Goal: Task Accomplishment & Management: Manage account settings

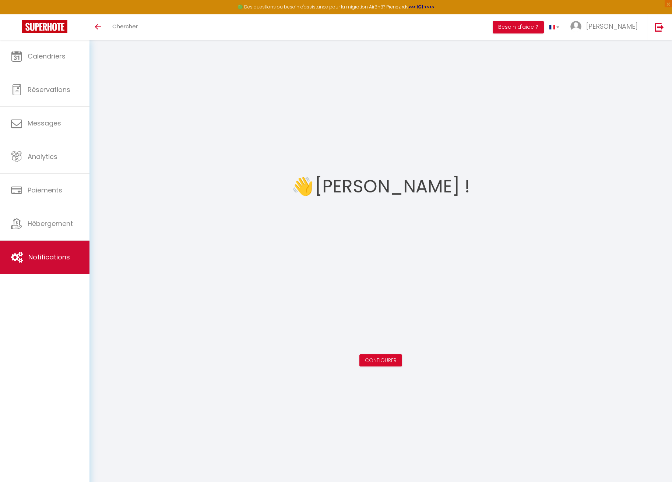
click at [64, 257] on span "Notifications" at bounding box center [49, 257] width 42 height 9
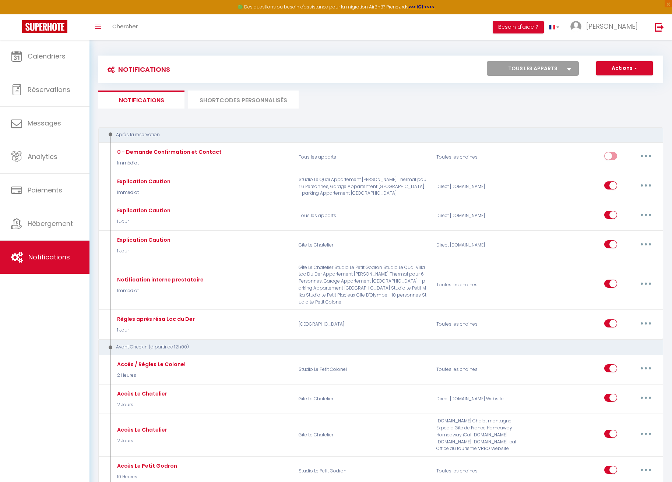
select select
checkbox input "false"
select select "66180"
select select
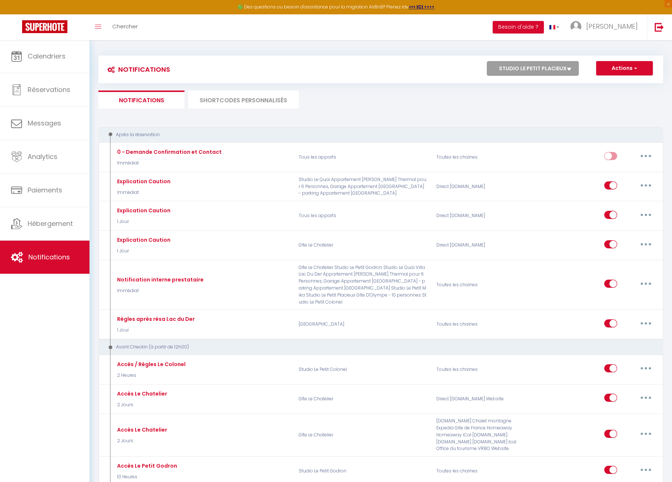
select select
checkbox input "false"
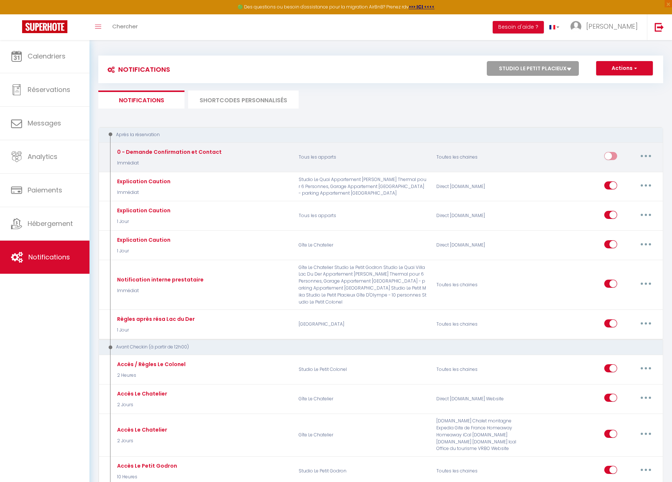
select select
checkbox input "false"
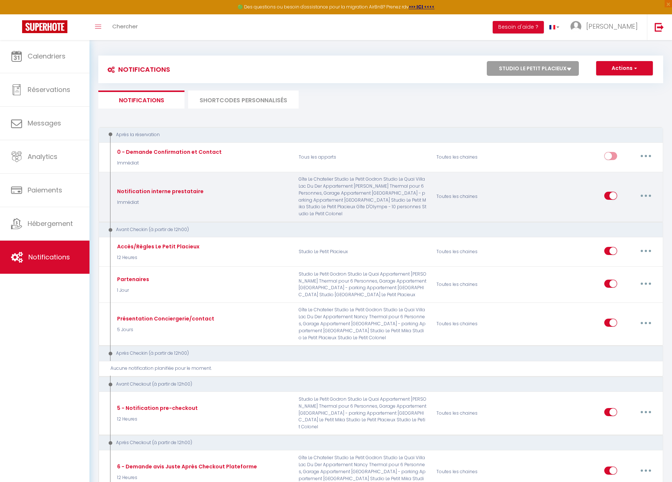
click at [645, 195] on icon "button" at bounding box center [646, 196] width 2 height 2
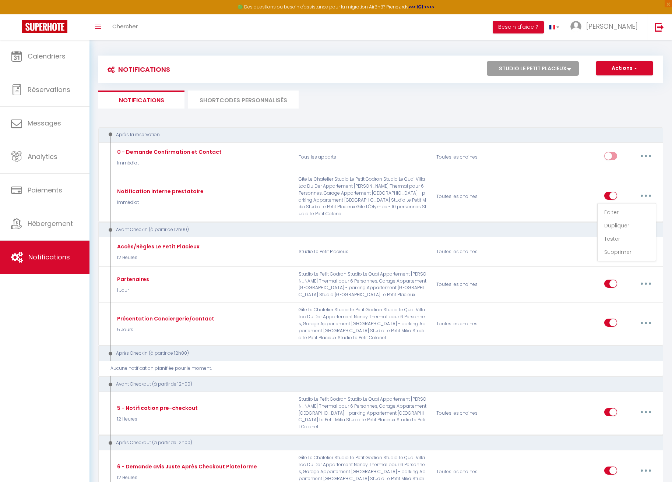
click at [635, 212] on link "Editer" at bounding box center [626, 212] width 54 height 13
type input "Notification interne prestataire"
select select "Immédiat"
select select "if_booking_is_paid"
checkbox input "false"
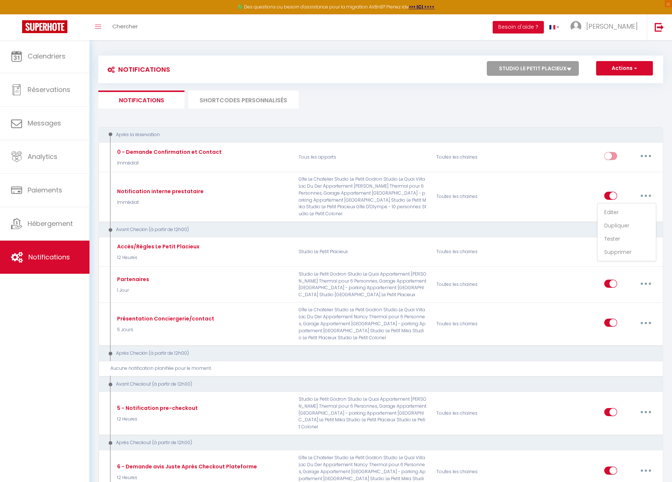
checkbox input "true"
checkbox input "false"
radio input "true"
type input "Nouvelle réservation - [RENTAL:NAME] - [GUEST:NAME] - [CHECKING:DD-MM-YYYY] au …"
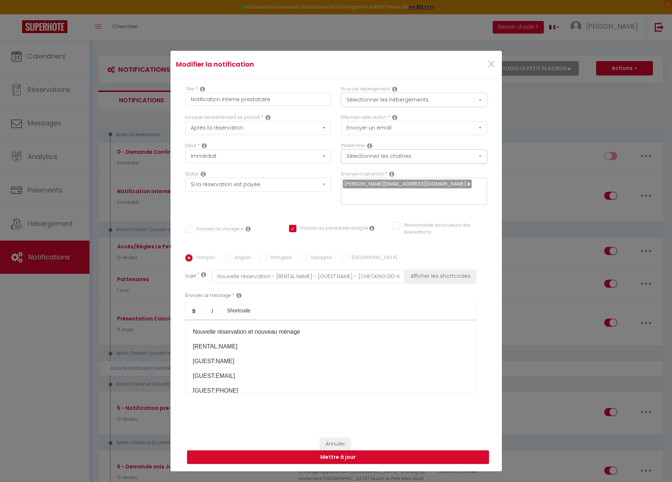
click at [483, 102] on button "Sélectionner les hébergements" at bounding box center [414, 100] width 146 height 14
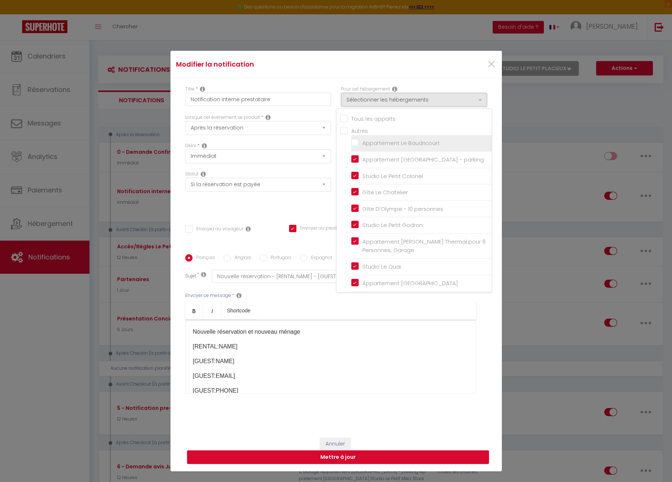
click at [355, 145] on input "Appartement Le Baudricourt" at bounding box center [421, 143] width 140 height 7
checkbox input "true"
checkbox input "false"
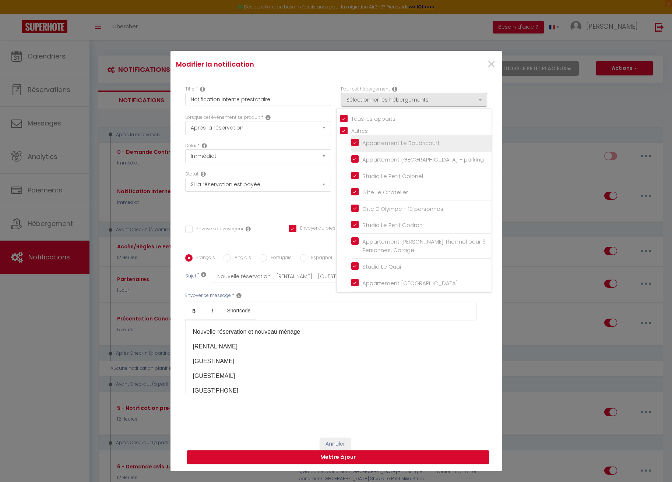
checkbox input "true"
checkbox input "false"
click at [375, 456] on button "Mettre à jour" at bounding box center [338, 458] width 302 height 14
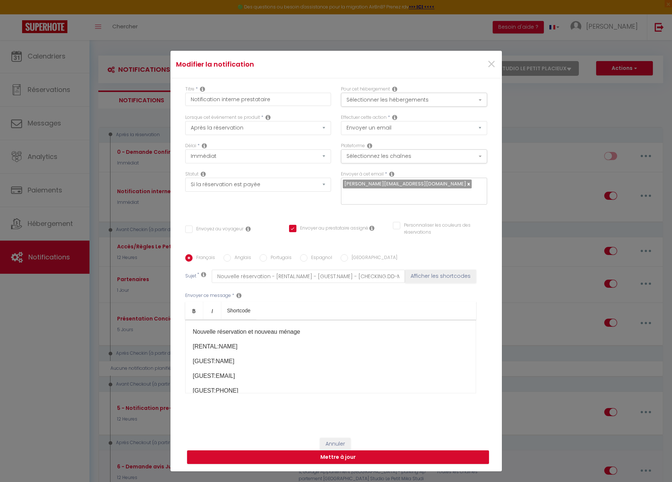
checkbox input "false"
checkbox input "true"
checkbox input "false"
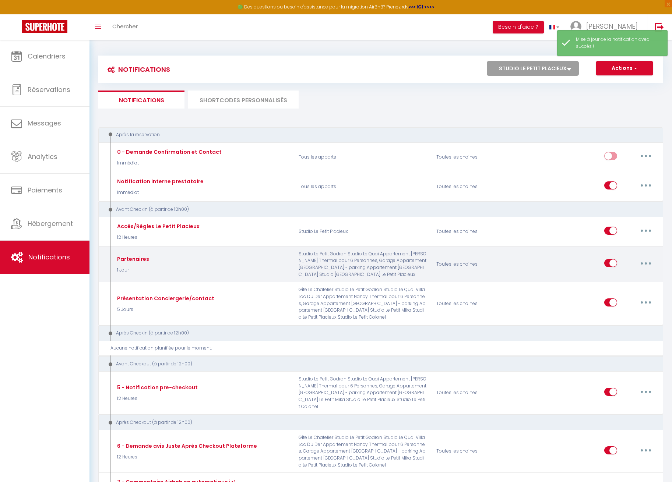
click at [649, 257] on button "button" at bounding box center [645, 263] width 21 height 12
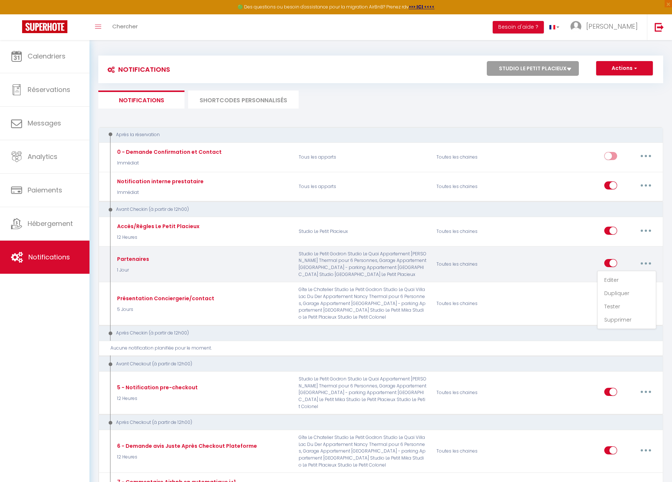
click at [650, 262] on button "button" at bounding box center [645, 263] width 21 height 12
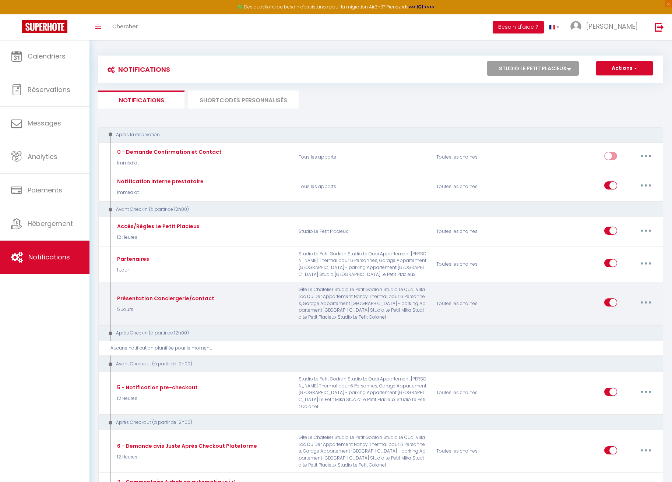
click at [645, 302] on icon "button" at bounding box center [646, 303] width 2 height 2
click at [628, 314] on link "Editer" at bounding box center [626, 319] width 54 height 13
type input "Présentation Conciergerie/contact"
select select "5 Jours"
select select "if_booking_is_paid"
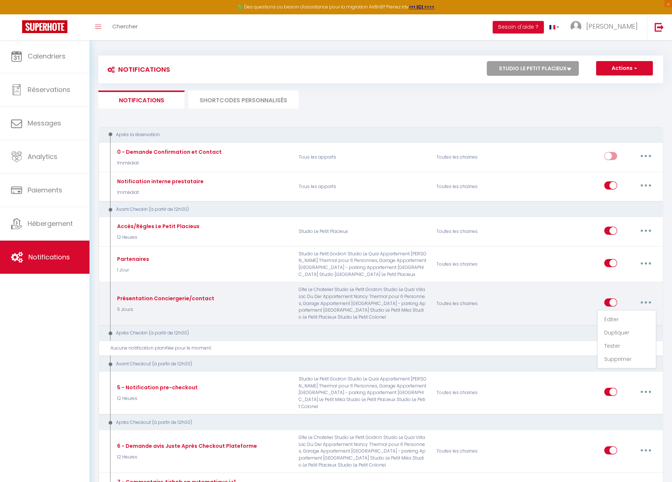
checkbox input "true"
checkbox input "false"
radio input "true"
type input "[GUEST:FIRST_NAME], votre séjour approche !"
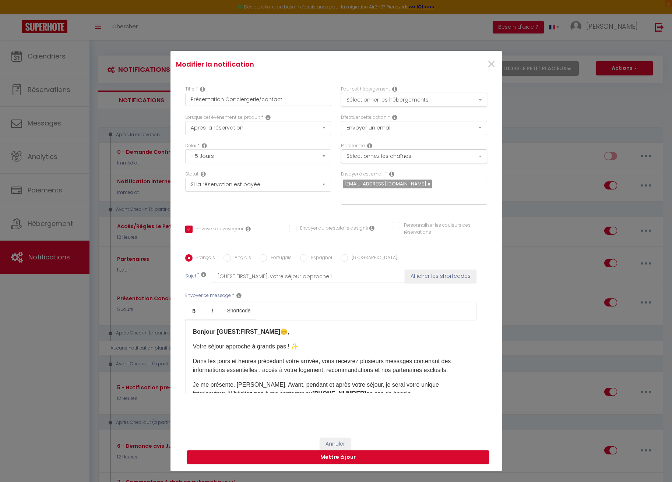
click at [440, 98] on button "Sélectionner les hébergements" at bounding box center [414, 100] width 146 height 14
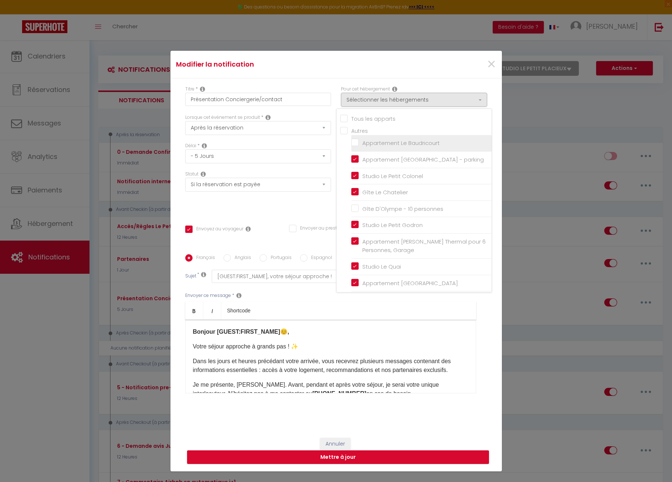
click at [419, 142] on input "Appartement Le Baudricourt" at bounding box center [421, 143] width 140 height 7
checkbox input "true"
checkbox input "false"
checkbox input "true"
checkbox input "false"
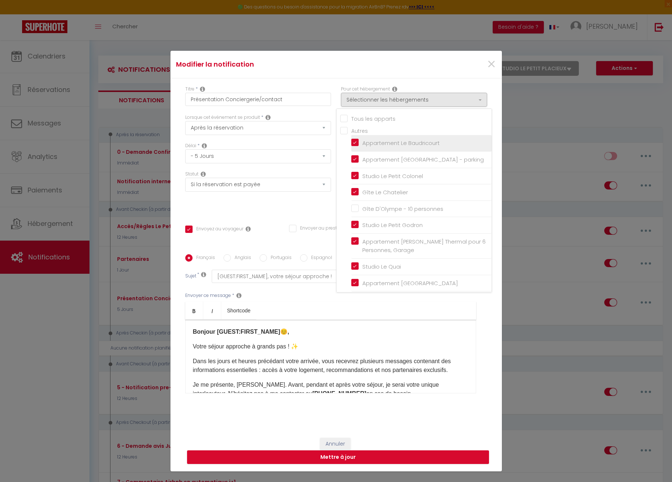
checkbox input "false"
click at [373, 460] on button "Mettre à jour" at bounding box center [338, 458] width 302 height 14
checkbox input "true"
checkbox input "false"
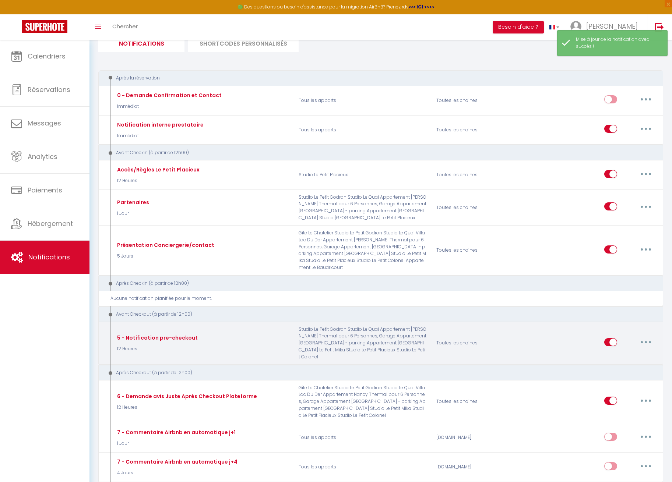
scroll to position [57, 0]
click at [652, 336] on button "button" at bounding box center [645, 342] width 21 height 12
click at [634, 352] on link "Editer" at bounding box center [626, 358] width 54 height 13
type input "5 - Notification pre-checkout"
select select "4"
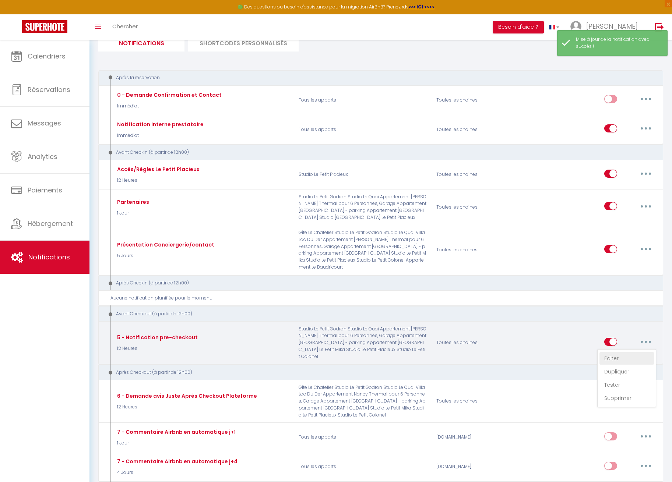
select select "12 Heures"
select select "if_booking_is_paid"
checkbox input "true"
checkbox input "false"
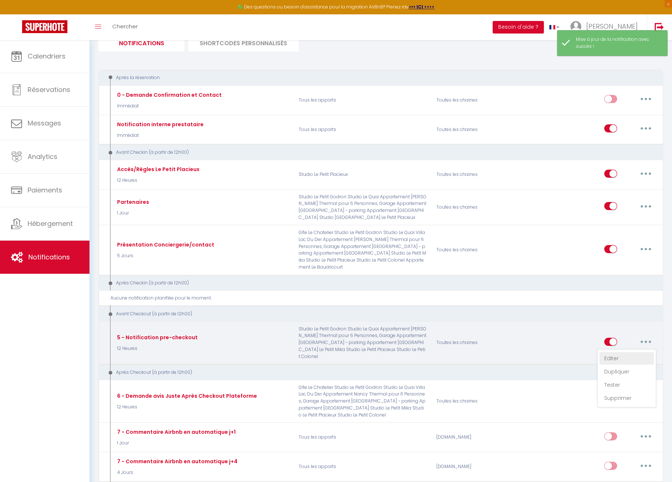
radio input "true"
type input "Déjà sur le départ ? 😊"
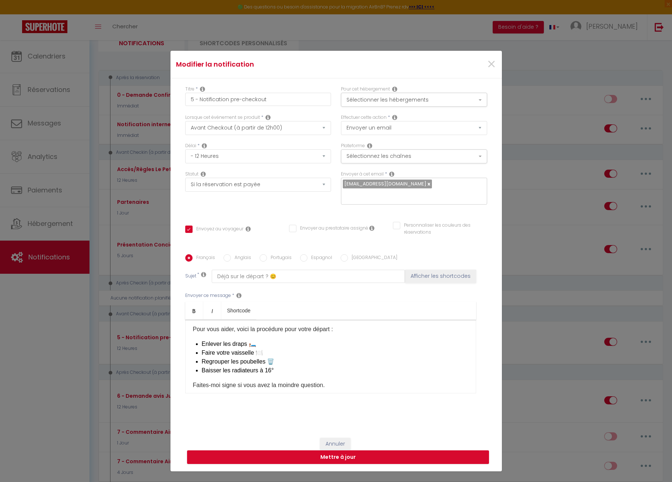
scroll to position [43, 0]
click at [284, 373] on li "Baisser les radiateurs à 16°" at bounding box center [335, 374] width 267 height 9
click at [211, 384] on li "remettre" at bounding box center [335, 382] width 267 height 9
click at [238, 387] on li "Mettre" at bounding box center [335, 382] width 267 height 9
click at [397, 100] on button "Sélectionner les hébergements" at bounding box center [414, 100] width 146 height 14
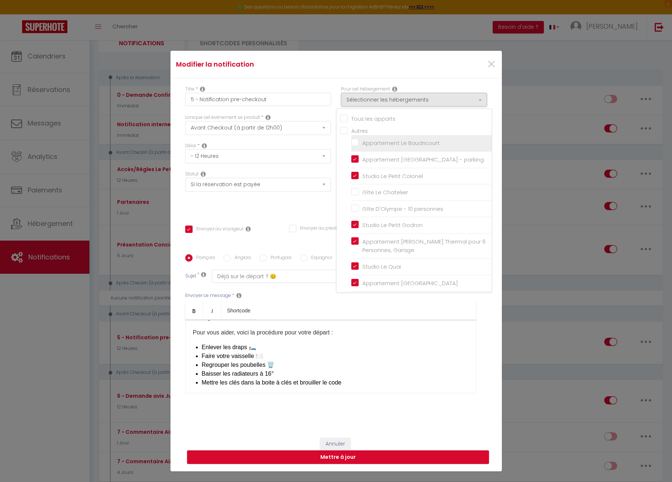
click at [351, 143] on input "Appartement Le Baudricourt" at bounding box center [421, 143] width 140 height 7
checkbox input "true"
checkbox input "false"
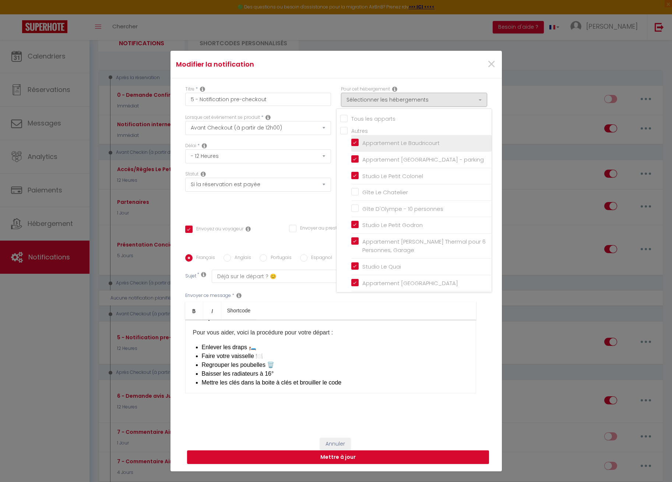
checkbox input "true"
checkbox input "false"
click at [338, 458] on button "Mettre à jour" at bounding box center [338, 458] width 302 height 14
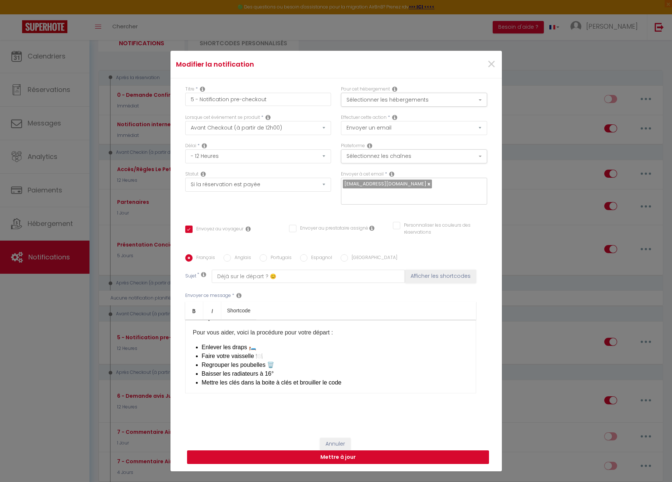
checkbox input "true"
checkbox input "false"
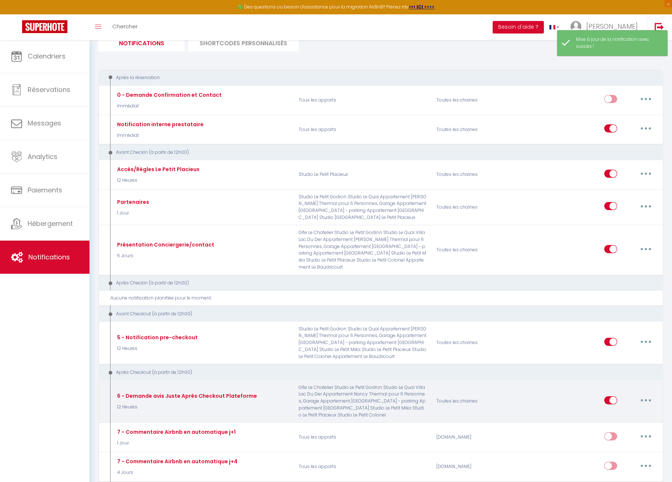
click at [642, 395] on button "button" at bounding box center [645, 401] width 21 height 12
click at [628, 411] on link "Editer" at bounding box center [626, 417] width 54 height 13
type input "6 - Demande avis Juste Après Checkout Plateforme"
checkbox input "false"
checkbox input "true"
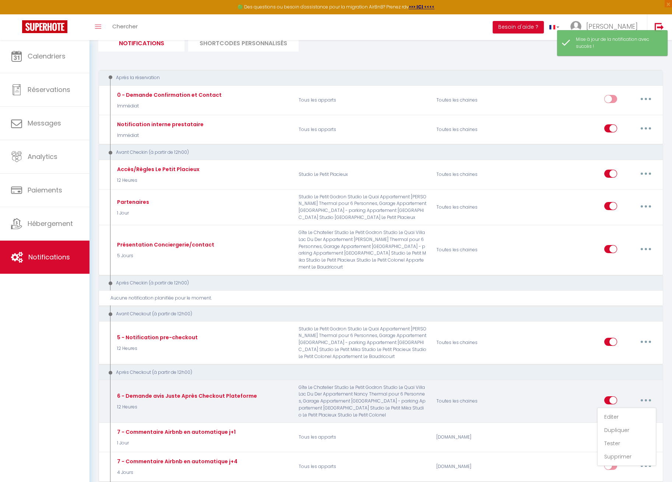
checkbox input "false"
checkbox input "true"
select select "5"
select select "12 Heures"
select select "if_booking_is_paid"
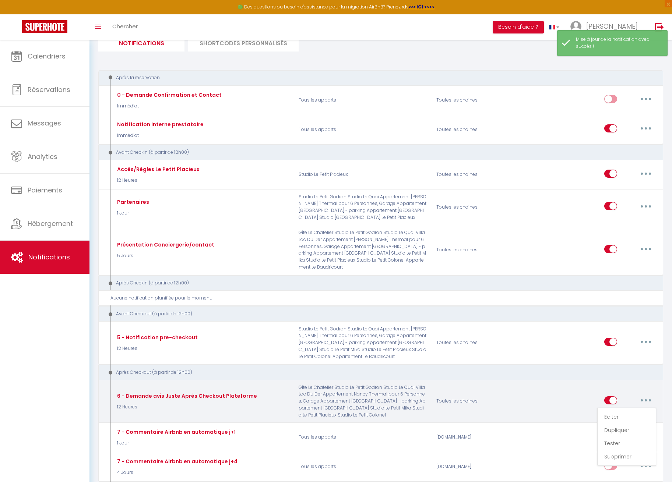
checkbox input "true"
checkbox input "false"
radio input "true"
type input "[GUEST:FIRST_NAME], avant de vous quitter !"
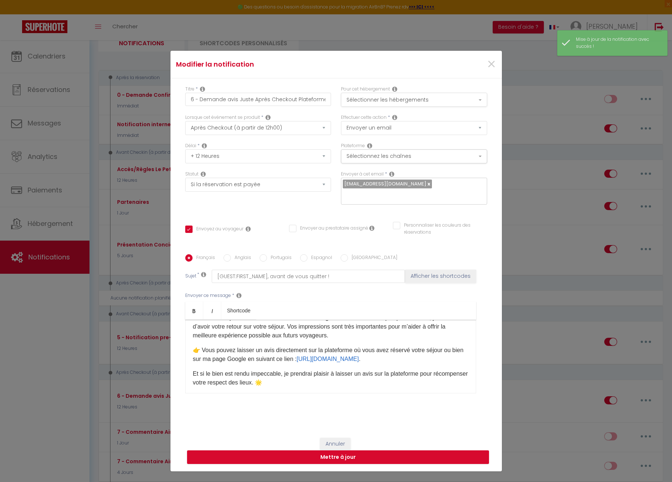
click at [428, 95] on button "Sélectionner les hébergements" at bounding box center [414, 100] width 146 height 14
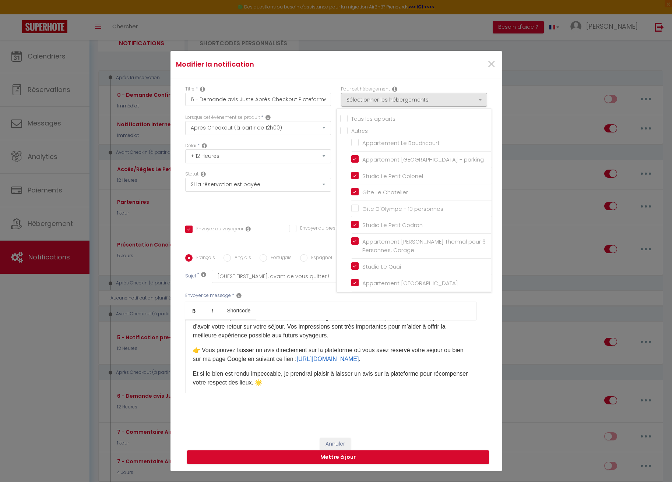
click at [367, 150] on li "Appartement Le Baudricourt" at bounding box center [421, 143] width 140 height 17
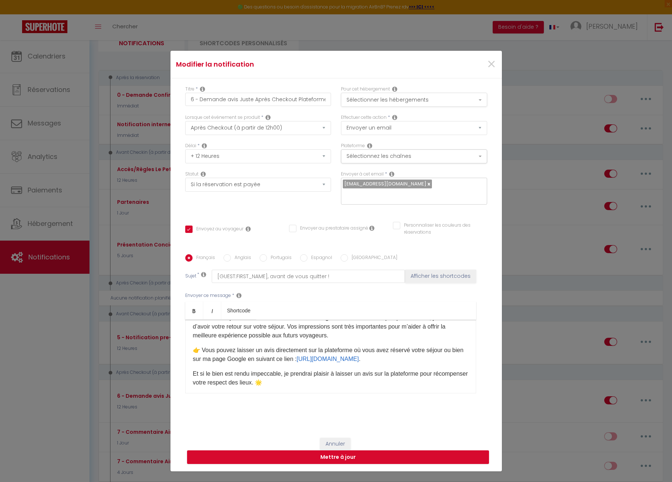
click at [380, 103] on button "Sélectionner les hébergements" at bounding box center [414, 100] width 146 height 14
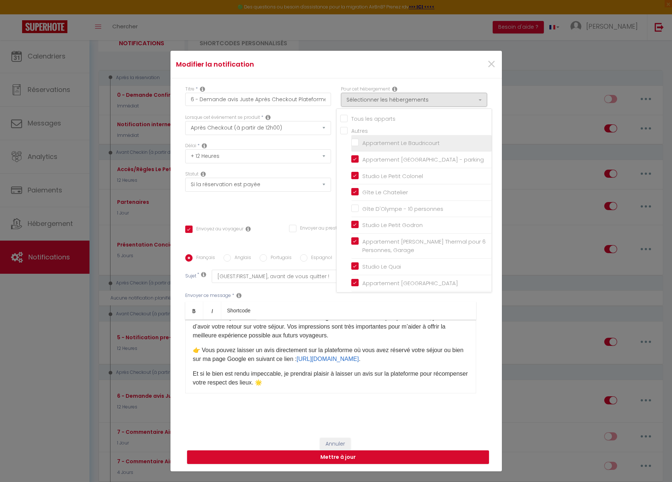
click at [356, 144] on input "Appartement Le Baudricourt" at bounding box center [421, 143] width 140 height 7
checkbox input "true"
checkbox input "false"
checkbox input "true"
checkbox input "false"
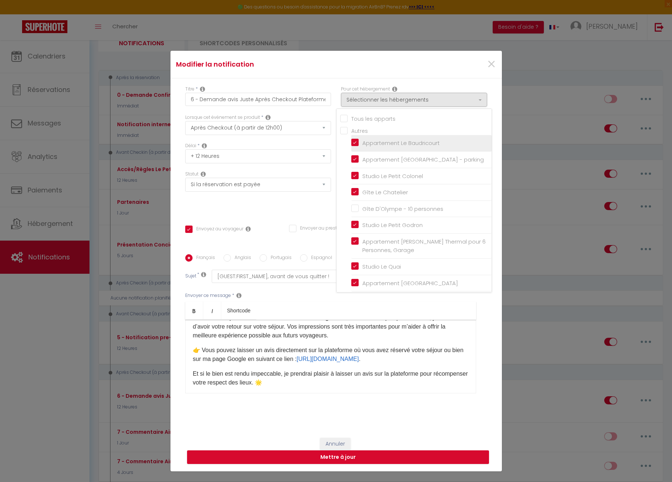
checkbox input "false"
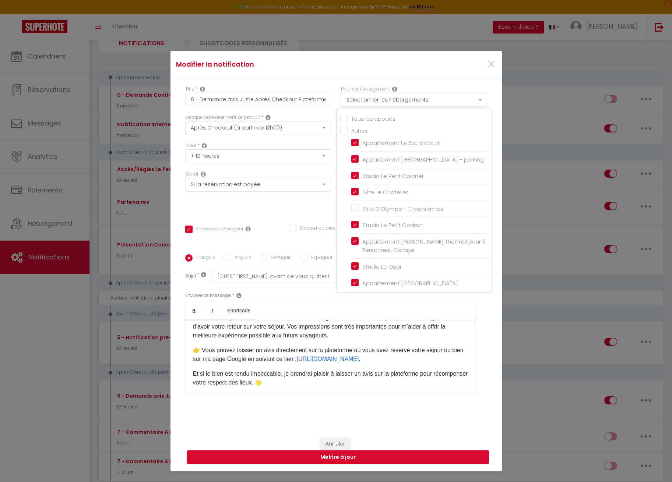
click at [406, 102] on button "Sélectionner les hébergements" at bounding box center [414, 100] width 146 height 14
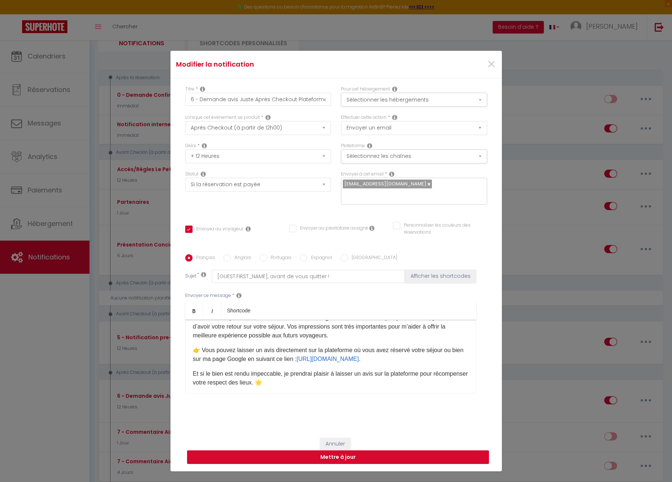
click at [343, 458] on button "Mettre à jour" at bounding box center [338, 458] width 302 height 14
checkbox input "true"
checkbox input "false"
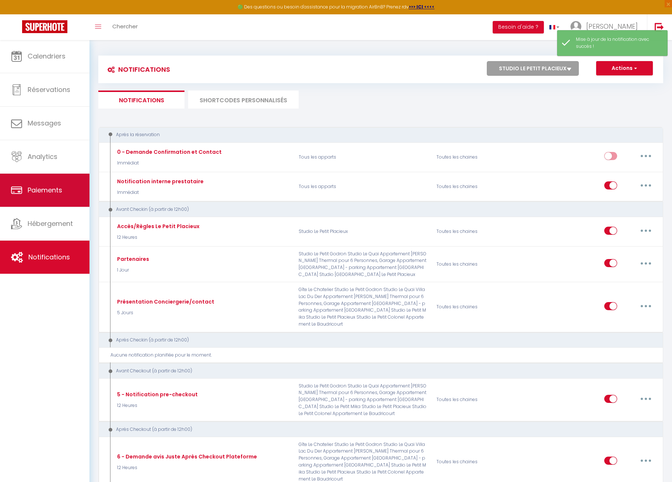
scroll to position [0, 0]
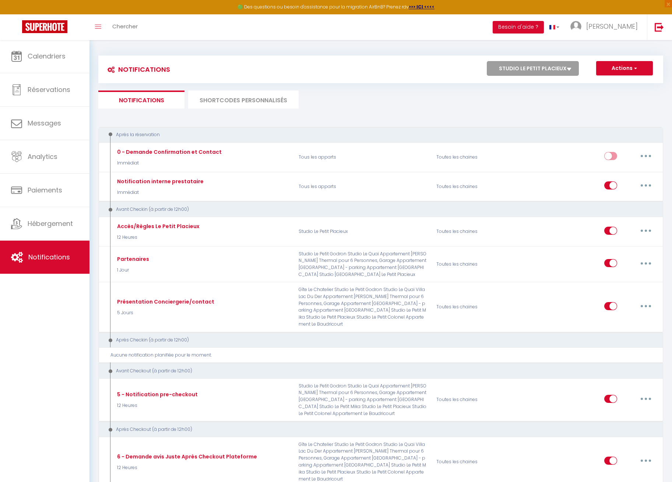
click at [644, 68] on button "Actions" at bounding box center [624, 68] width 57 height 15
click at [608, 82] on link "Nouvelle Notification" at bounding box center [614, 85] width 77 height 10
select select "Immédiat"
select select
checkbox input "false"
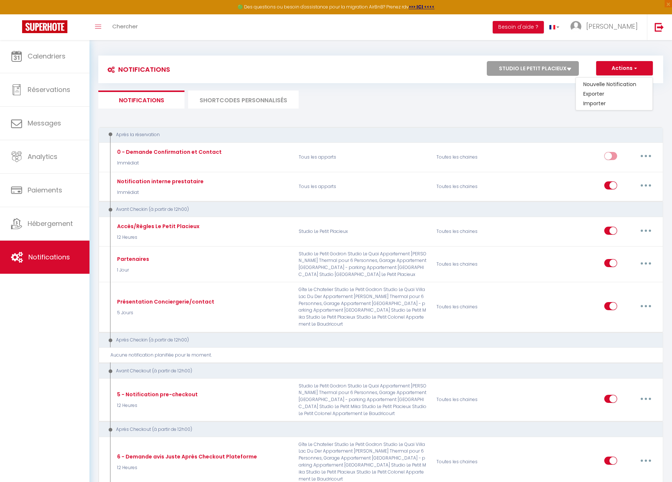
checkbox input "false"
radio input "true"
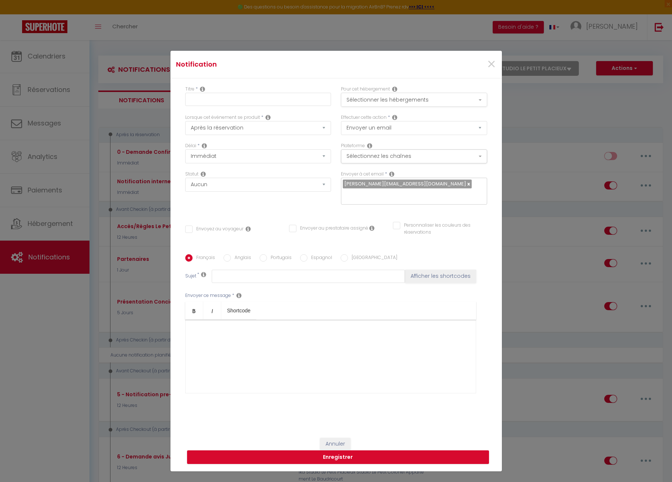
click at [378, 95] on button "Sélectionner les hébergements" at bounding box center [414, 100] width 146 height 14
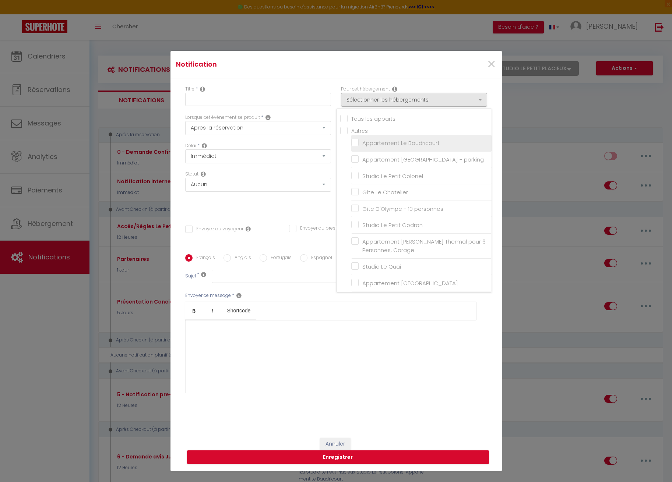
click at [356, 143] on input "Appartement Le Baudricourt" at bounding box center [421, 143] width 140 height 7
checkbox input "true"
checkbox input "false"
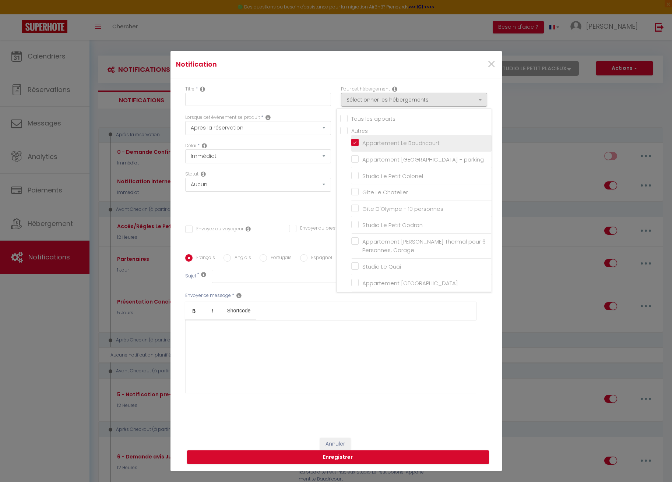
checkbox input "false"
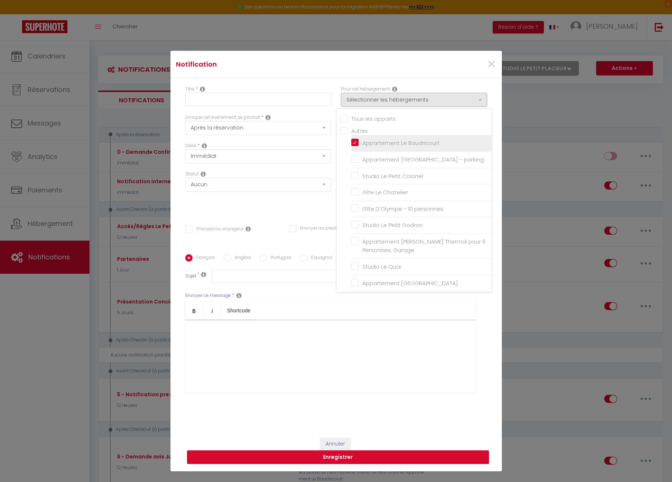
checkbox input "false"
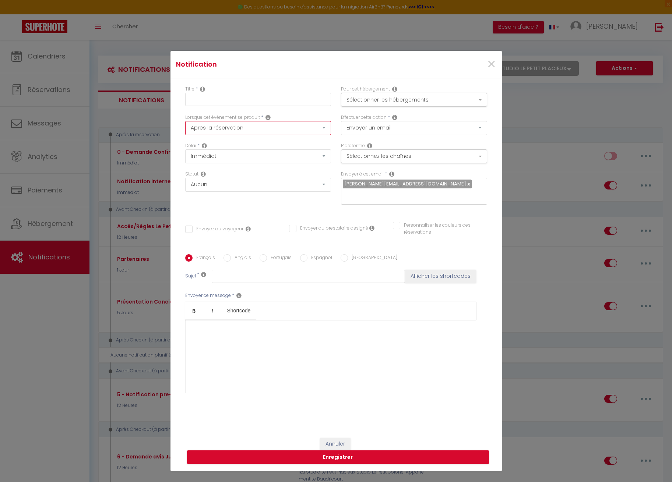
click at [241, 130] on select "Après la réservation Avant Checkin (à partir de 12h00) Après Checkin (à partir …" at bounding box center [258, 128] width 146 height 14
select select "2"
checkbox input "false"
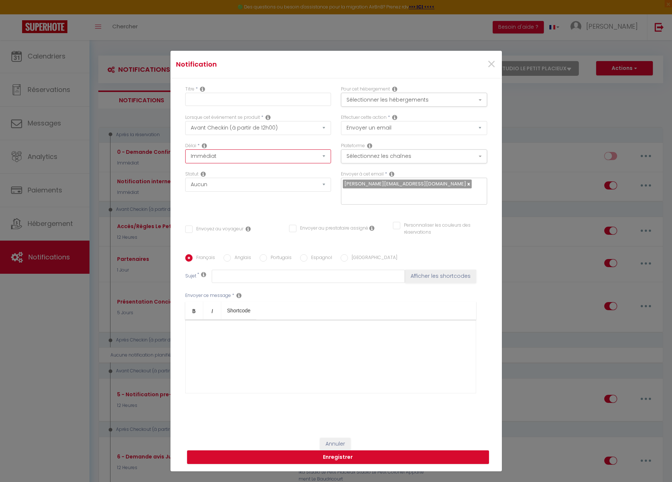
click at [224, 154] on select "Immédiat - 10 Minutes - 1 Heure - 2 Heures - 3 Heures - 4 Heures - 5 Heures - 6…" at bounding box center [258, 156] width 146 height 14
select select "3 Heures"
checkbox input "false"
select select "if_booking_is_paid"
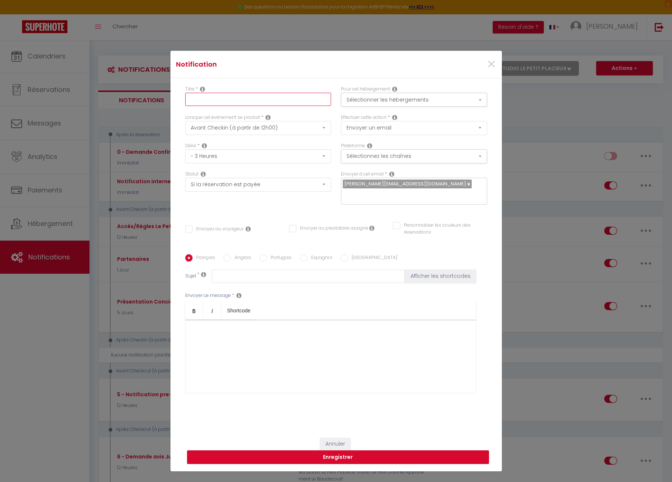
click at [205, 101] on input "text" at bounding box center [258, 99] width 146 height 13
type input "Accès/Règles Le Baudricourt"
click at [392, 154] on button "Sélectionnez les chaînes" at bounding box center [414, 156] width 146 height 14
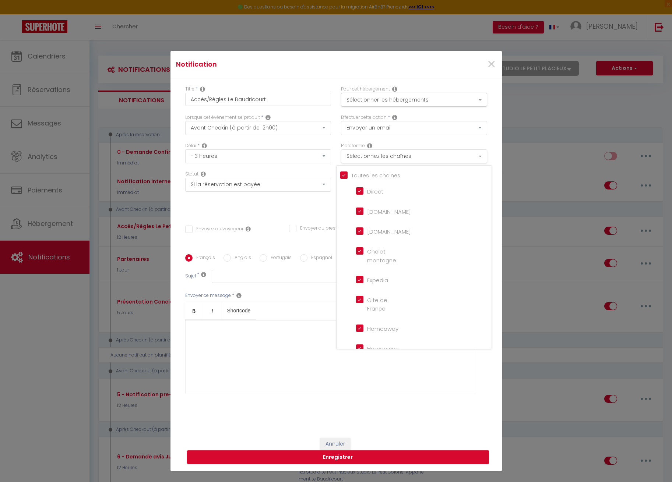
click at [392, 154] on button "Sélectionnez les chaînes" at bounding box center [414, 156] width 146 height 14
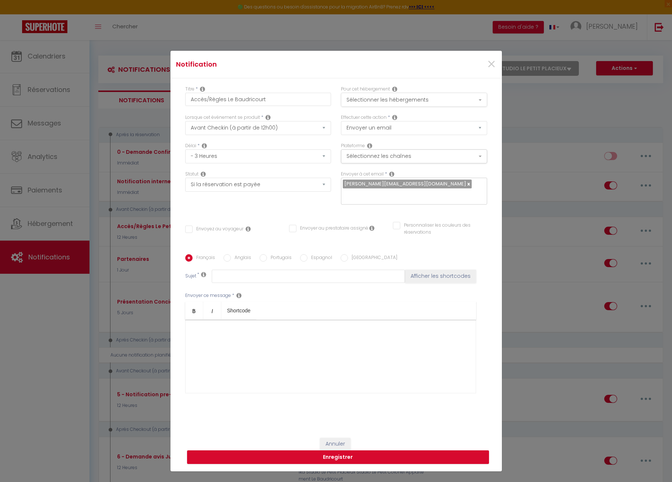
click at [393, 97] on button "Sélectionner les hébergements" at bounding box center [414, 100] width 146 height 14
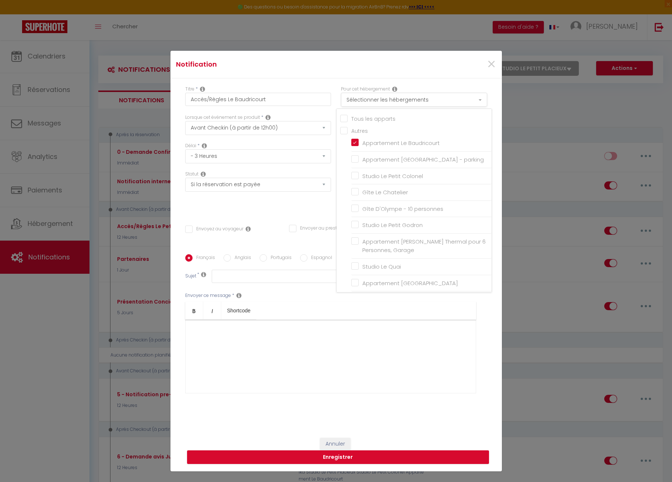
click at [393, 97] on button "Sélectionner les hébergements" at bounding box center [414, 100] width 146 height 14
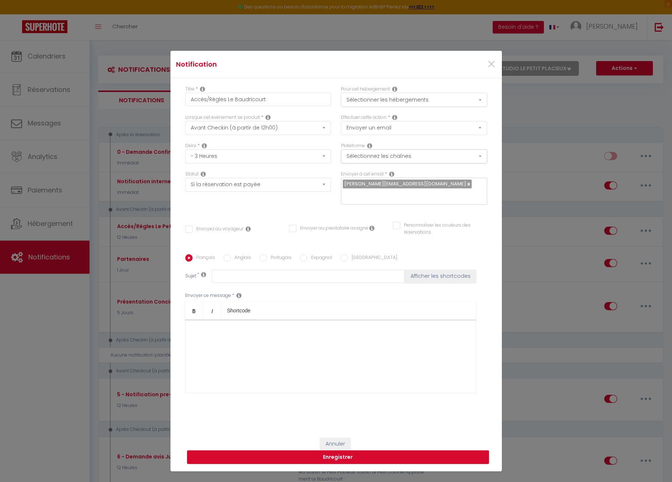
scroll to position [1, 0]
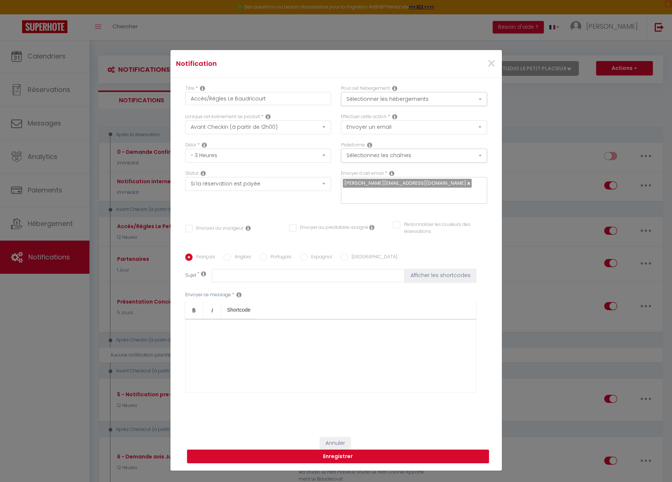
click at [466, 184] on link at bounding box center [468, 183] width 4 height 7
checkbox input "false"
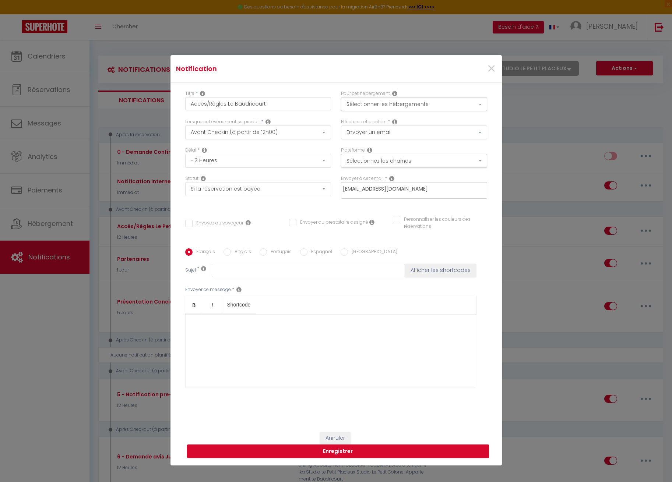
type input "[EMAIL_ADDRESS][DOMAIN_NAME]"
checkbox input "false"
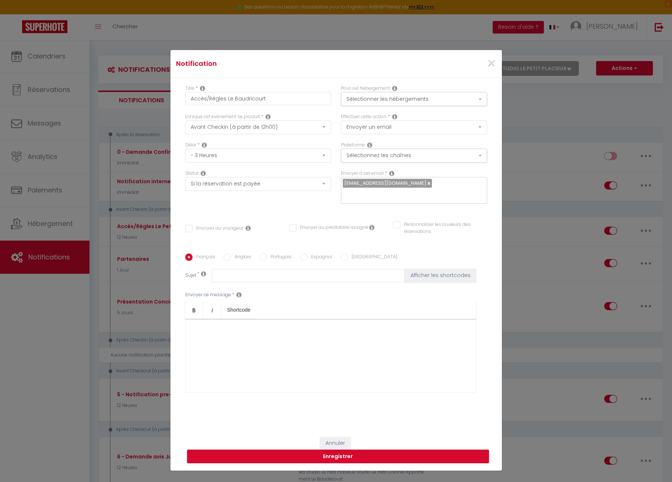
click at [190, 228] on input "Envoyez au voyageur" at bounding box center [214, 228] width 58 height 7
checkbox input "true"
checkbox input "false"
type input "TEST"
drag, startPoint x: 234, startPoint y: 279, endPoint x: 196, endPoint y: 276, distance: 37.7
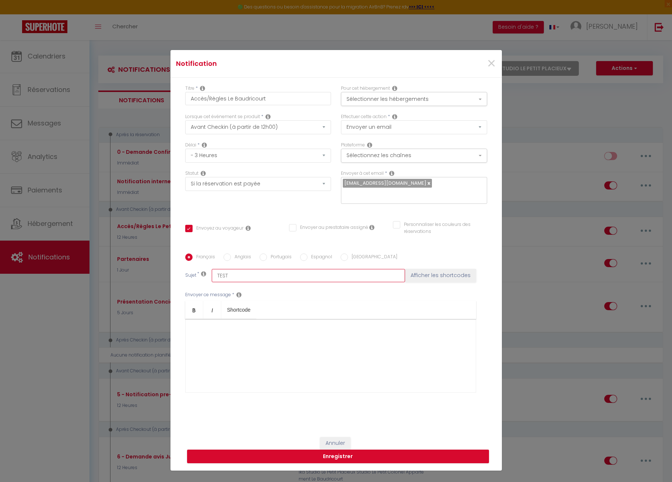
click at [196, 276] on div "Sujet * TEST Afficher les shortcodes" at bounding box center [336, 275] width 302 height 13
click at [445, 272] on button "Afficher les shortcodes" at bounding box center [440, 275] width 71 height 13
checkbox input "false"
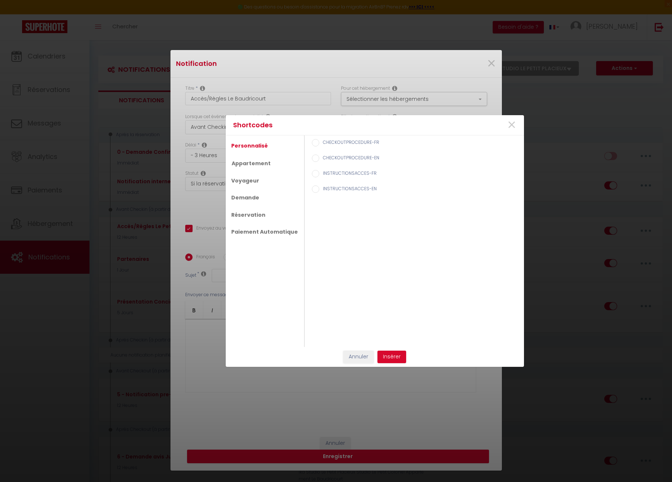
drag, startPoint x: 244, startPoint y: 180, endPoint x: 293, endPoint y: 165, distance: 51.6
click at [244, 180] on link "Voyageur" at bounding box center [245, 180] width 35 height 13
click at [329, 156] on label "Prénom du voyageur" at bounding box center [344, 159] width 50 height 8
click at [319, 156] on input "Prénom du voyageur" at bounding box center [315, 158] width 7 height 7
radio input "true"
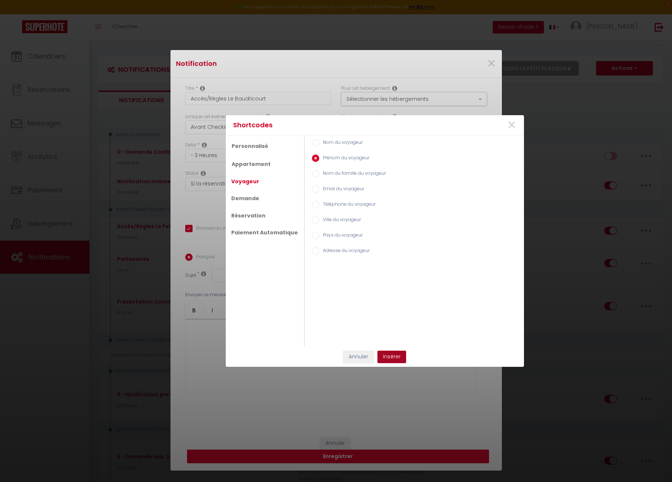
click at [395, 360] on button "Insérer" at bounding box center [391, 357] width 29 height 13
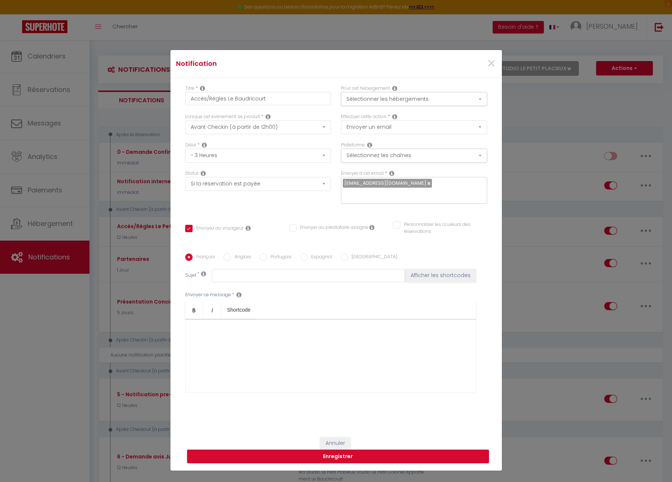
checkbox input "false"
click at [276, 276] on input "[GUEST:FIRST_NAME]" at bounding box center [308, 275] width 193 height 13
type input "[GUEST:FIRST_NAME], avant votre arrivée !"
click at [264, 343] on div at bounding box center [330, 356] width 291 height 74
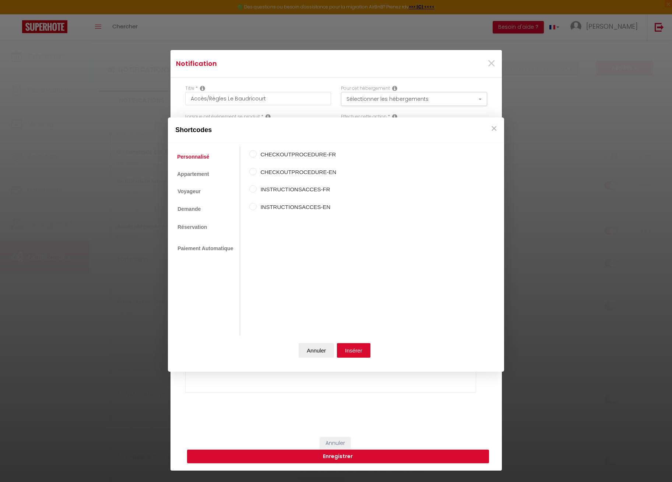
drag, startPoint x: 194, startPoint y: 191, endPoint x: 246, endPoint y: 169, distance: 56.8
click at [194, 191] on link "Voyageur" at bounding box center [188, 191] width 31 height 14
drag, startPoint x: 277, startPoint y: 169, endPoint x: 302, endPoint y: 200, distance: 39.8
click at [277, 169] on label "Prénom du voyageur" at bounding box center [293, 172] width 73 height 9
click at [257, 169] on input "Prénom du voyageur" at bounding box center [252, 171] width 7 height 7
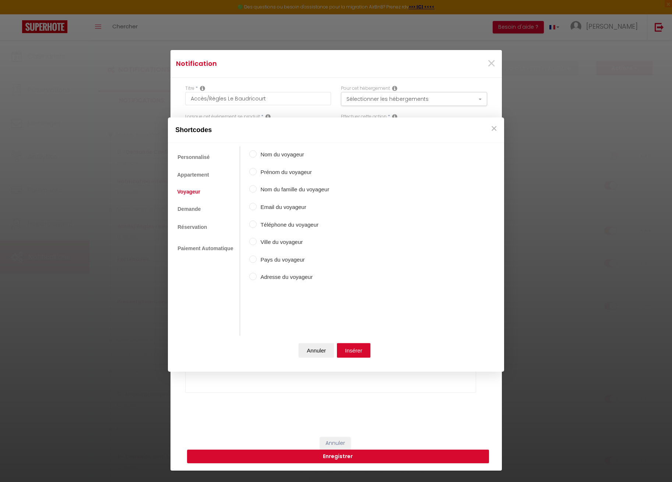
radio input "true"
click at [360, 350] on button "Insérer" at bounding box center [354, 351] width 34 height 15
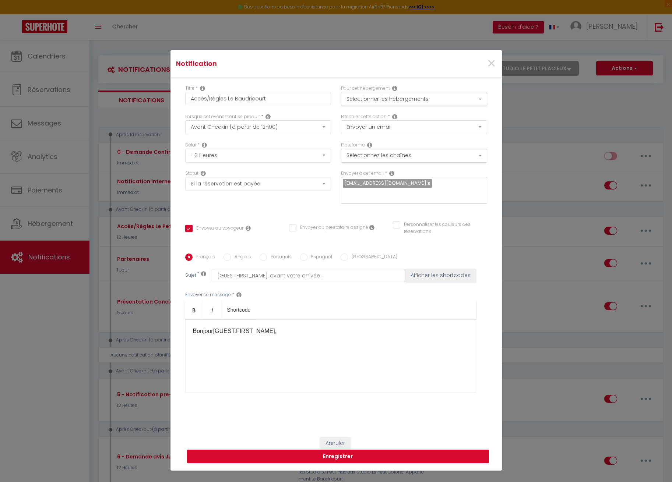
click at [336, 457] on button "Enregistrer" at bounding box center [338, 457] width 302 height 14
checkbox input "false"
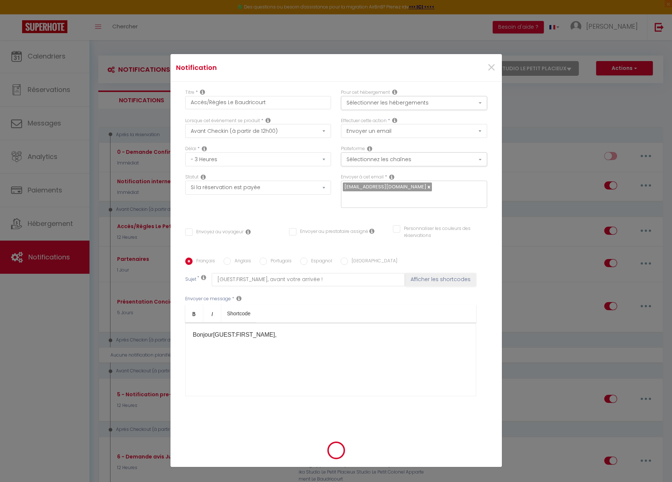
select select "1"
select select
checkbox input "false"
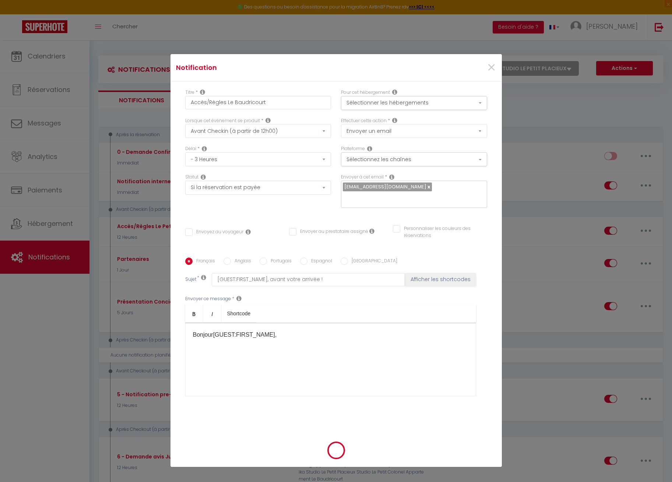
checkbox input "false"
radio input "false"
select select
checkbox input "false"
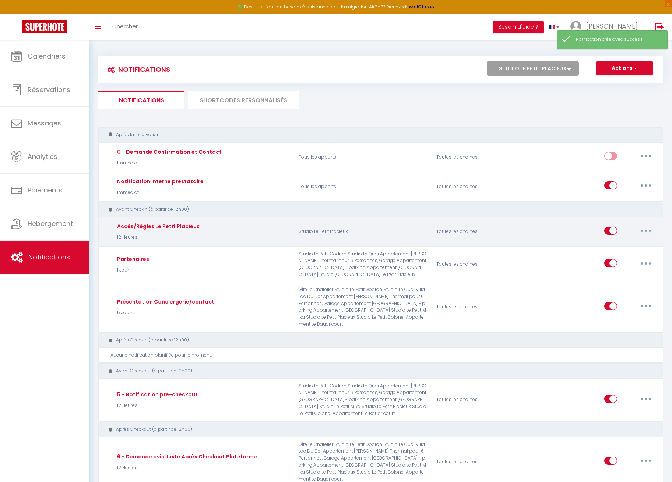
drag, startPoint x: 652, startPoint y: 228, endPoint x: 646, endPoint y: 232, distance: 7.7
click at [652, 228] on button "button" at bounding box center [645, 231] width 21 height 12
click at [642, 244] on link "Editer" at bounding box center [626, 247] width 54 height 13
type input "Accès/Règles Le Petit Placieux"
select select "12 Heures"
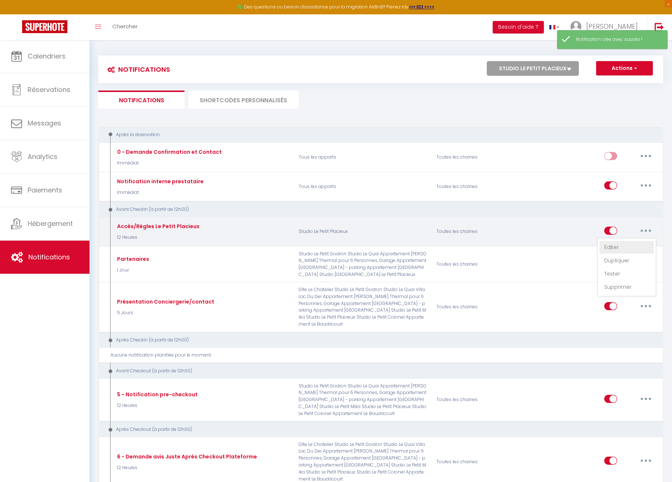
select select "if_booking_is_paid"
checkbox input "true"
checkbox input "false"
radio input "true"
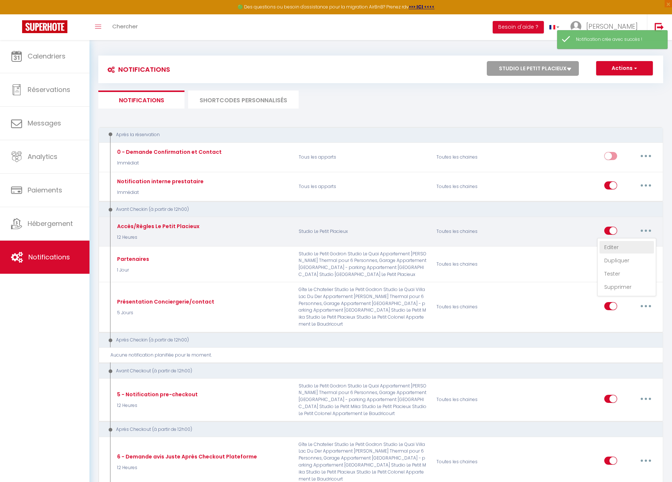
type input "[GUEST:FIRST_NAME], avant votre arrivée !"
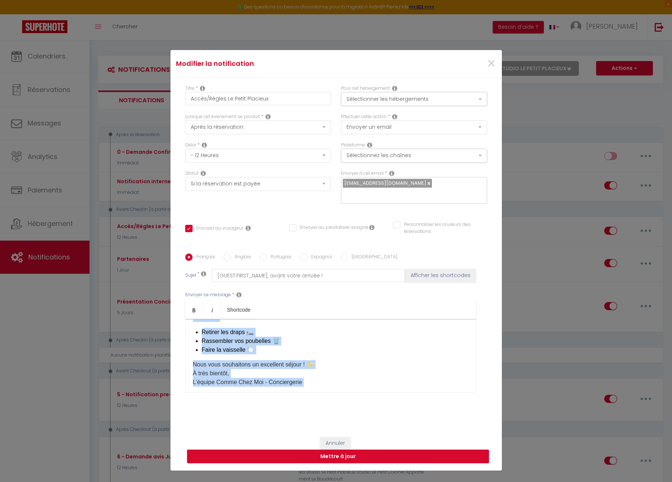
scroll to position [235, 0]
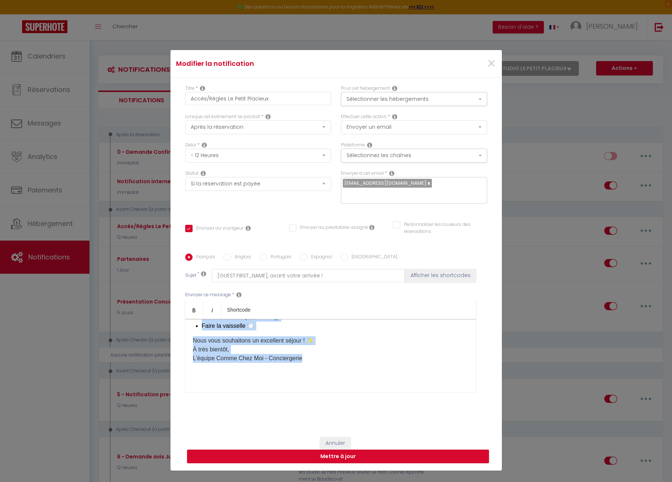
drag, startPoint x: 194, startPoint y: 347, endPoint x: 320, endPoint y: 360, distance: 127.3
click at [320, 360] on div "Bonjour [GUEST:FIRST_NAME]​, Votre arrivée approche, nous sommes ravis de vous …" at bounding box center [330, 356] width 291 height 74
copy div "Votre arrivée approche, nous sommes ravis de vous accueillir ! 🎉 Voici les inst…"
click at [492, 61] on span "×" at bounding box center [491, 64] width 9 height 22
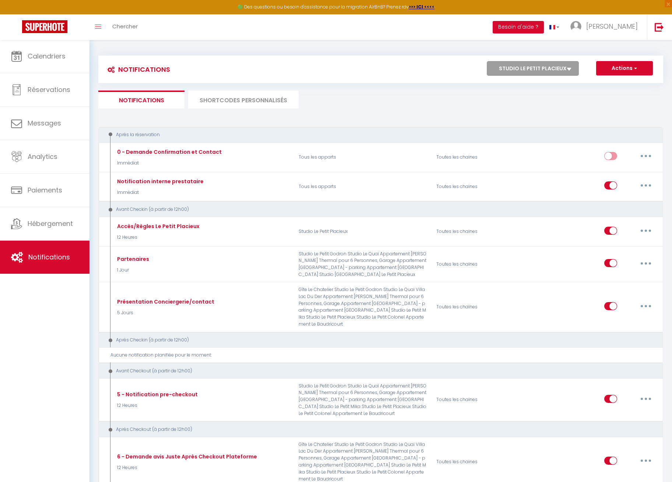
select select "78356"
checkbox input "false"
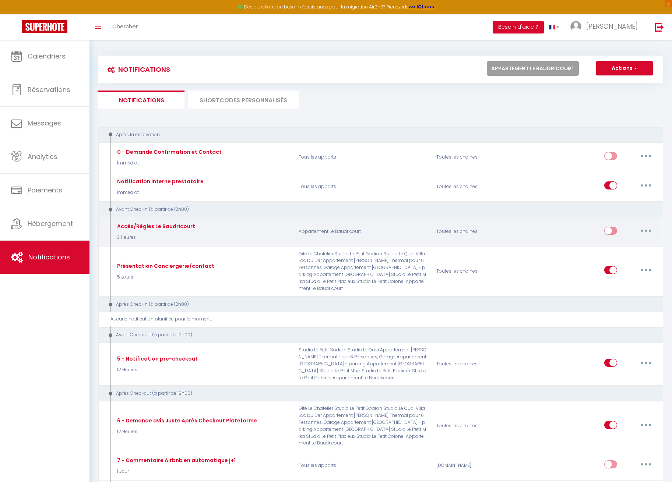
click at [654, 228] on button "button" at bounding box center [645, 231] width 21 height 12
click at [634, 244] on link "Editer" at bounding box center [626, 247] width 54 height 13
type input "Accès/Règles Le Baudricourt"
select select "3 Heures"
select select "if_booking_is_paid"
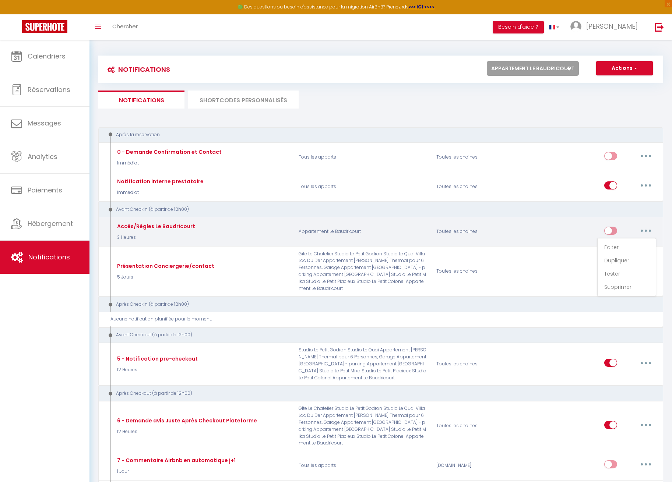
checkbox input "true"
checkbox input "false"
radio input "true"
type input "[GUEST:FIRST_NAME], avant votre arrivée !"
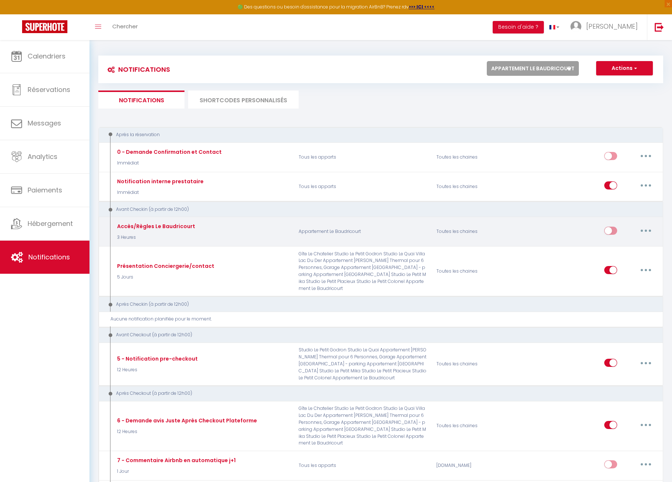
scroll to position [0, 0]
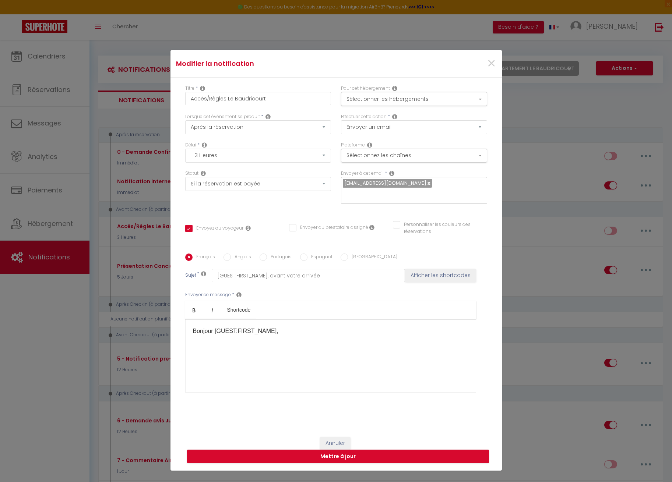
click at [277, 349] on div "Bonjour [GUEST:FIRST_NAME],​​" at bounding box center [330, 356] width 291 height 74
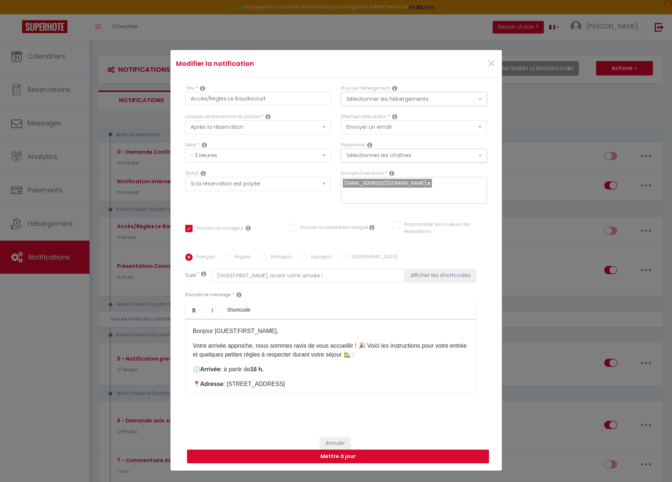
scroll to position [15, 0]
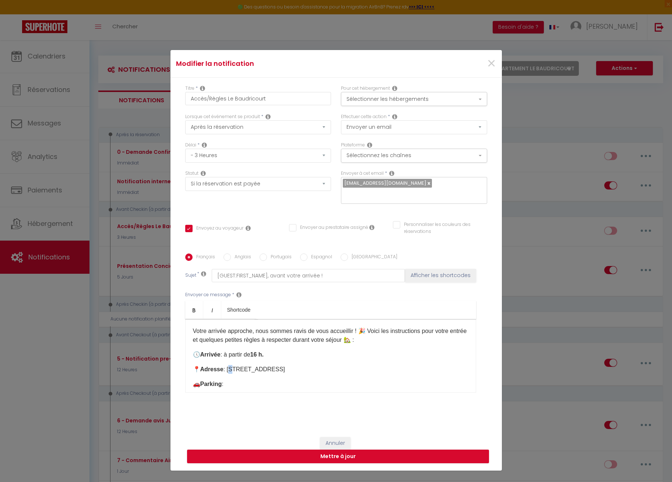
click at [232, 369] on p "📍 Adresse : [STREET_ADDRESS]" at bounding box center [330, 369] width 275 height 9
drag, startPoint x: 234, startPoint y: 370, endPoint x: 331, endPoint y: 370, distance: 97.6
click at [331, 370] on p "📍 Adresse : [STREET_ADDRESS]" at bounding box center [330, 369] width 275 height 9
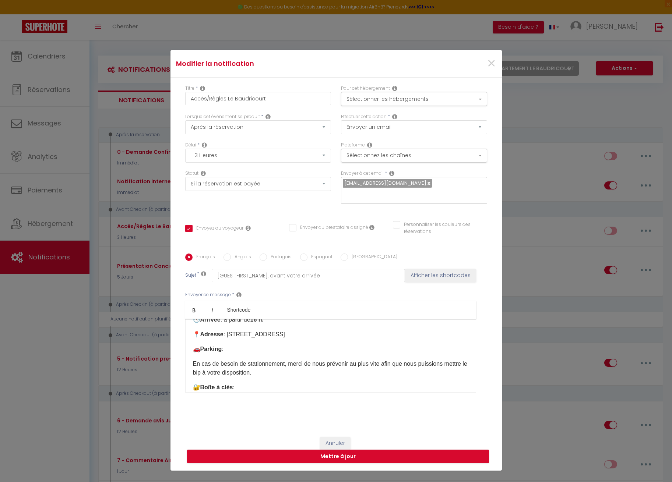
scroll to position [57, 0]
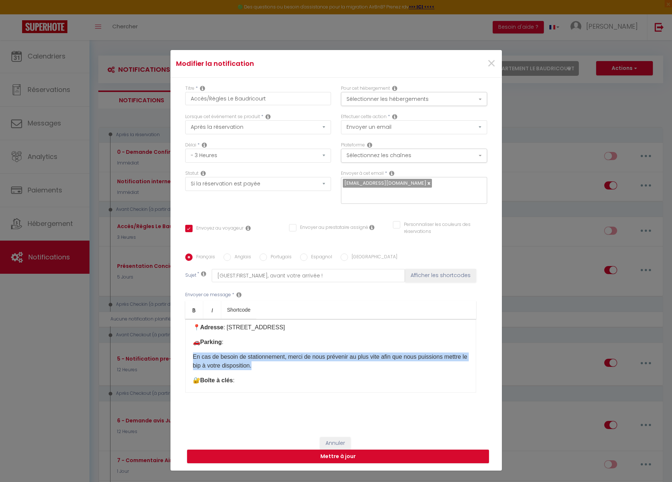
drag, startPoint x: 264, startPoint y: 364, endPoint x: 153, endPoint y: 356, distance: 111.9
click at [153, 356] on div "Modifier la notification × Titre * Accès/Règles Le Baudricourt Pour cet héberge…" at bounding box center [336, 241] width 672 height 482
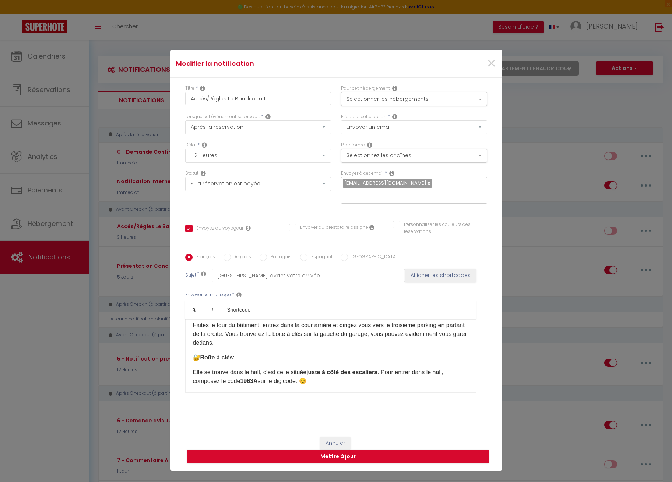
scroll to position [89, 0]
drag, startPoint x: 312, startPoint y: 381, endPoint x: 180, endPoint y: 369, distance: 133.1
click at [180, 369] on div "Titre * Accès/Règles Le Baudricourt Pour cet hébergement Sélectionner les héber…" at bounding box center [335, 254] width 331 height 352
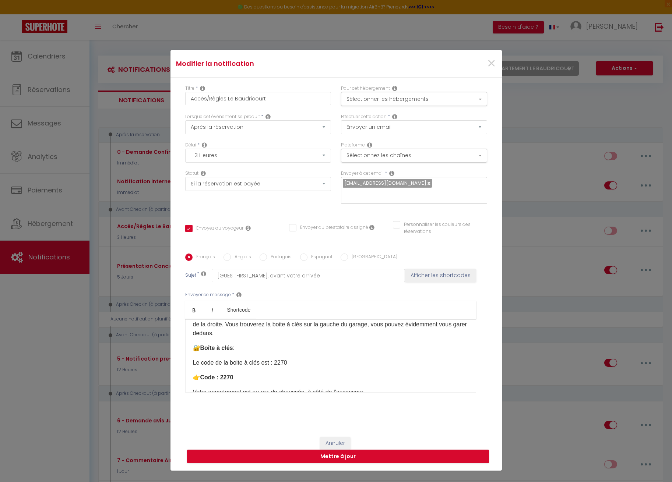
scroll to position [99, 0]
drag, startPoint x: 242, startPoint y: 379, endPoint x: 153, endPoint y: 371, distance: 89.1
click at [153, 371] on div "Modifier la notification × Titre * Accès/Règles Le Baudricourt Pour cet héberge…" at bounding box center [336, 241] width 672 height 482
drag, startPoint x: 372, startPoint y: 377, endPoint x: 147, endPoint y: 377, distance: 225.3
click at [147, 377] on div "Modifier la notification × Titre * Accès/Règles Le Baudricourt Pour cet héberge…" at bounding box center [336, 241] width 672 height 482
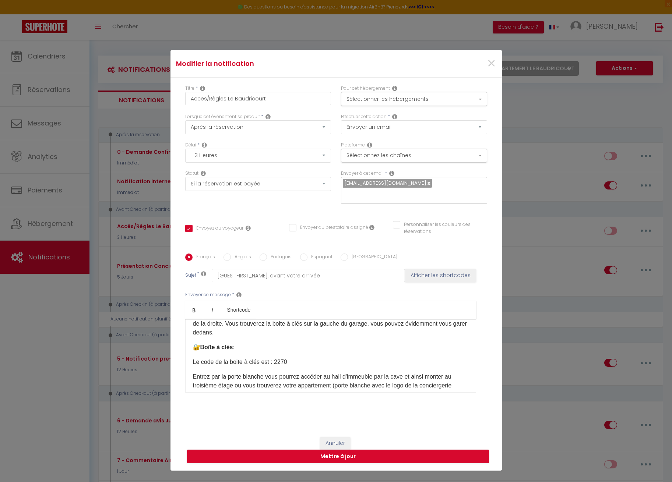
click at [377, 385] on p "Entrez par la porte blanche vous pourrez accéder au hall d'immeuble par la cave…" at bounding box center [330, 382] width 275 height 18
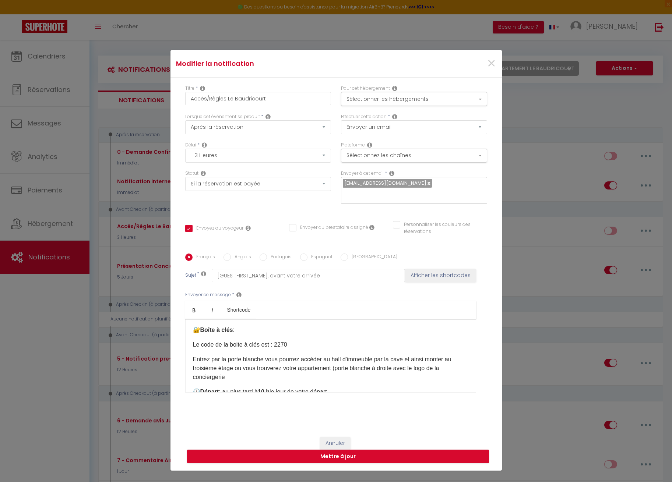
scroll to position [116, 0]
click at [237, 378] on p "Entrez par la porte blanche vous pourrez accéder au hall d'immeuble par la cave…" at bounding box center [330, 368] width 275 height 27
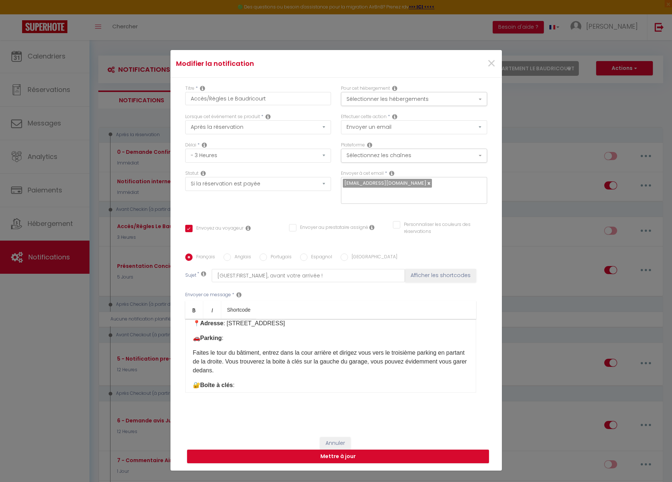
scroll to position [61, 0]
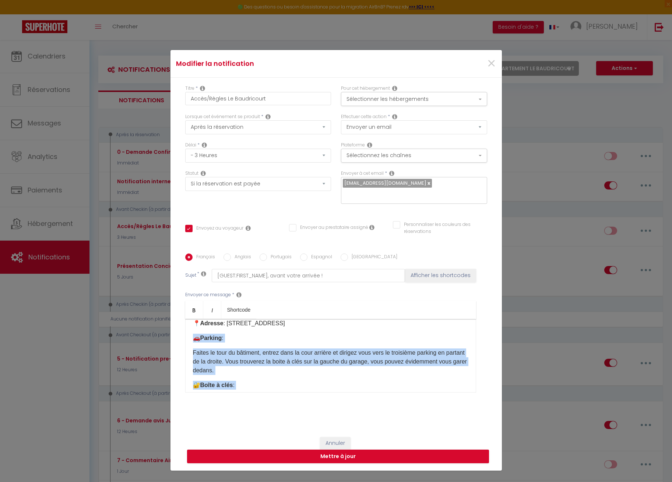
drag, startPoint x: 221, startPoint y: 362, endPoint x: 180, endPoint y: 340, distance: 47.0
click at [180, 340] on div "Titre * Accès/Règles Le Baudricourt Pour cet hébergement Sélectionner les héber…" at bounding box center [335, 254] width 331 height 352
copy div "🚗 Parking : Faites le tour du bâtiment, entrez dans la cour arrière et dirigez …"
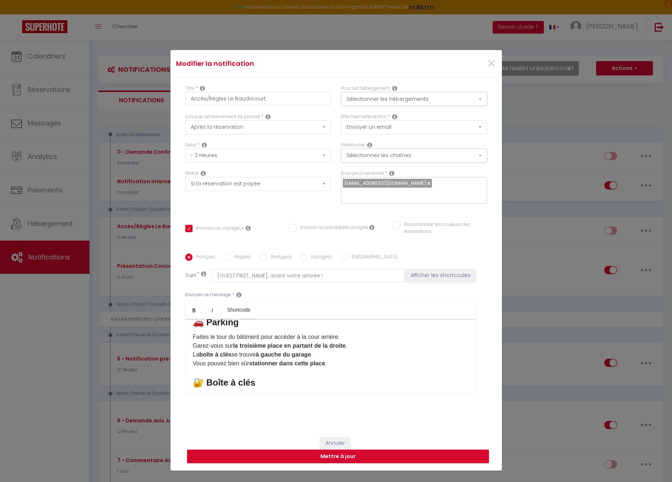
scroll to position [83, 0]
click at [260, 353] on strong "à gauche du garage" at bounding box center [283, 352] width 55 height 6
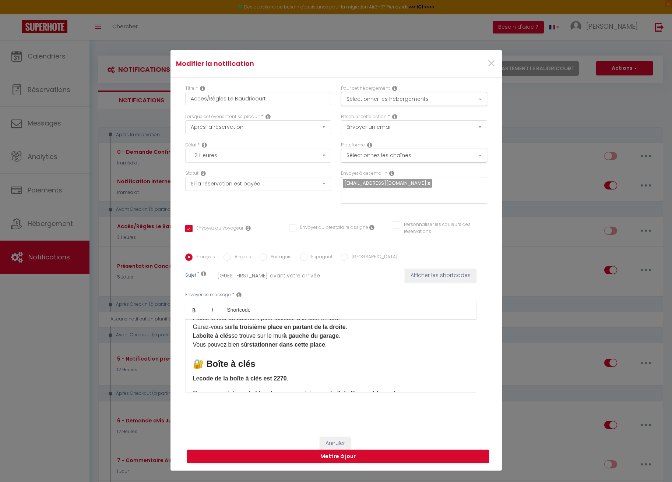
scroll to position [99, 0]
click at [285, 346] on strong "stationner dans cette place" at bounding box center [287, 345] width 76 height 6
click at [317, 351] on div "Bonjour [GUEST:FIRST_NAME],​​ Votre arrivée approche, nous sommes ravis de vous…" at bounding box center [330, 356] width 291 height 74
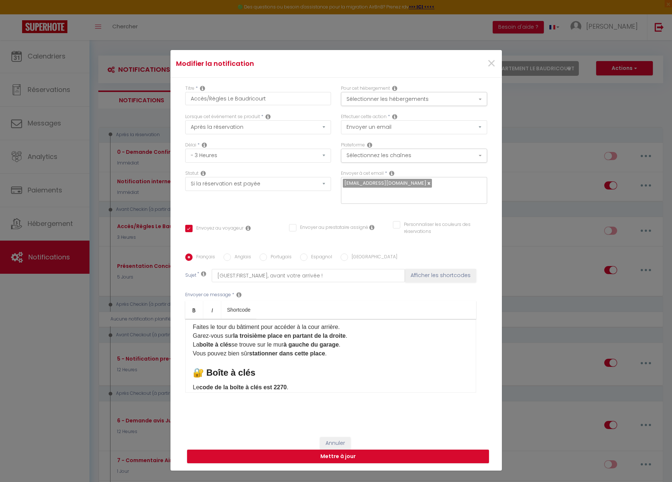
scroll to position [88, 0]
drag, startPoint x: 299, startPoint y: 356, endPoint x: 322, endPoint y: 358, distance: 22.6
click at [323, 356] on strong "stationner dans cette place" at bounding box center [287, 356] width 76 height 6
click at [315, 367] on div "Bonjour [GUEST:FIRST_NAME],​​ Votre arrivée approche, nous sommes ravis de vous…" at bounding box center [330, 356] width 291 height 74
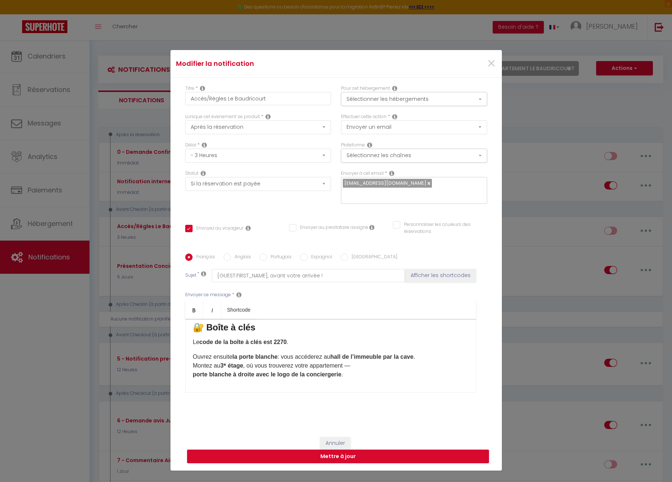
scroll to position [138, 0]
click at [281, 355] on p "Ouvrez ensuite la porte blanche : vous accéderez au hall de l’immeuble par la c…" at bounding box center [330, 364] width 275 height 27
click at [380, 364] on p "Ouvrez ensuite la porte blanche face à vous : vous accéderez au hall de l’immeu…" at bounding box center [330, 364] width 275 height 27
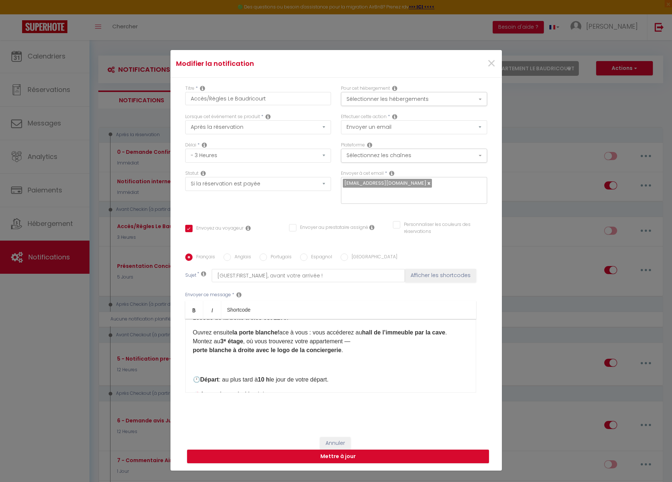
scroll to position [169, 0]
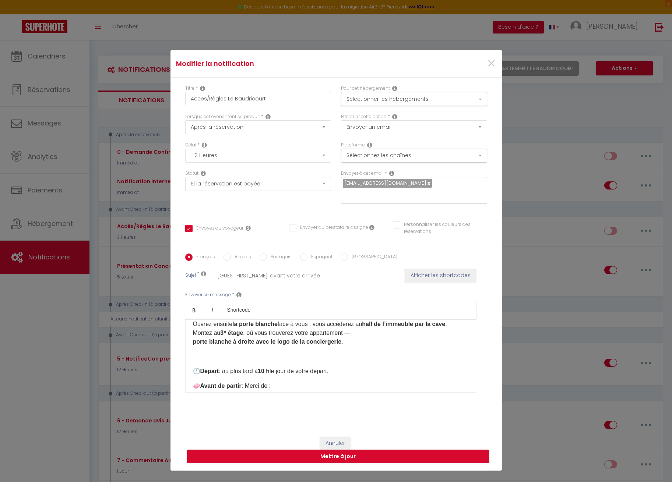
click at [189, 367] on div "Bonjour [GUEST:FIRST_NAME],​​ Votre arrivée approche, nous sommes ravis de vous…" at bounding box center [330, 356] width 291 height 74
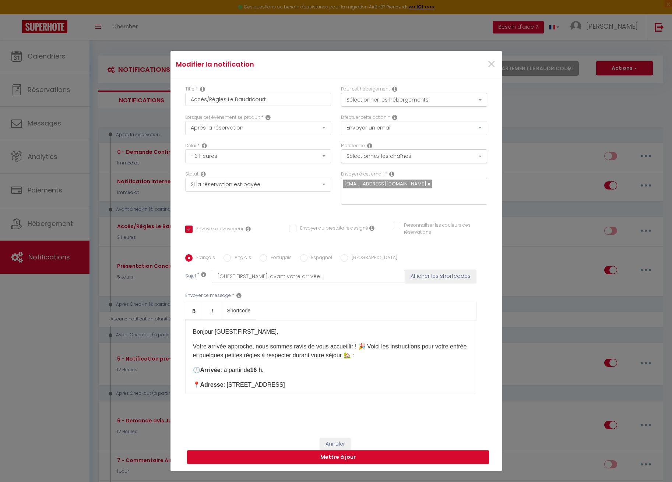
scroll to position [0, 0]
click at [355, 459] on button "Mettre à jour" at bounding box center [338, 458] width 302 height 14
checkbox input "true"
checkbox input "false"
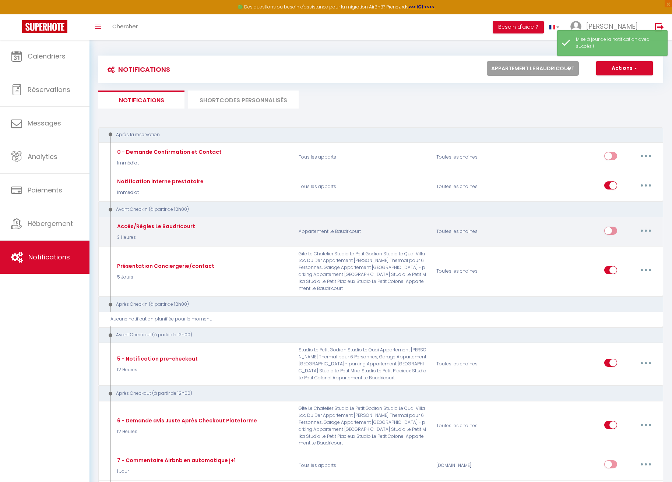
click at [615, 227] on input "checkbox" at bounding box center [610, 232] width 13 height 11
checkbox input "true"
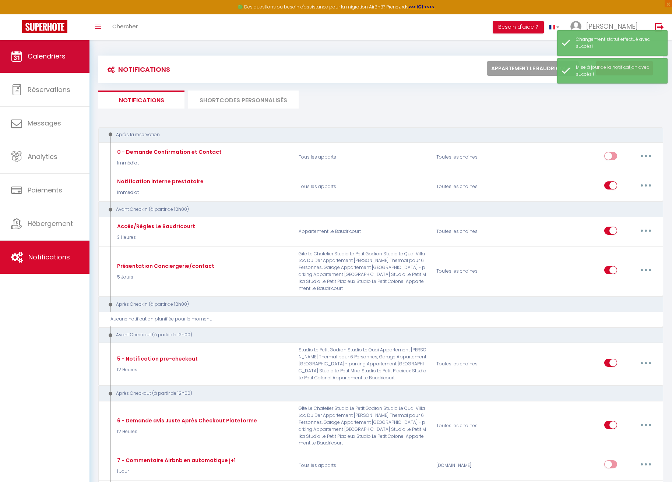
click at [27, 50] on link "Calendriers" at bounding box center [44, 56] width 89 height 33
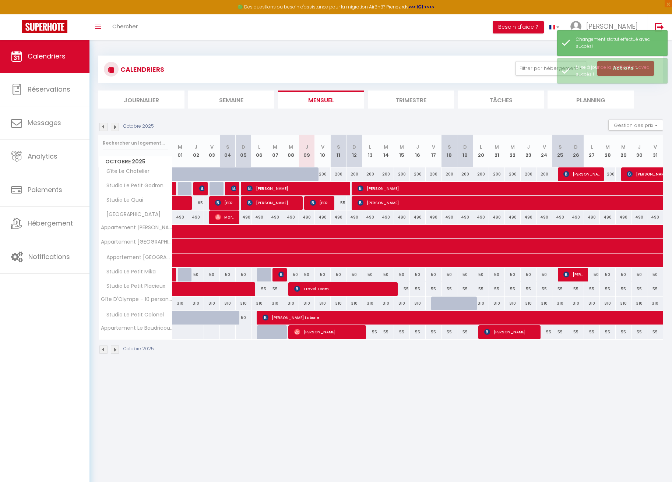
click at [312, 332] on span "[PERSON_NAME]" at bounding box center [328, 332] width 68 height 14
select select "OK"
select select "0"
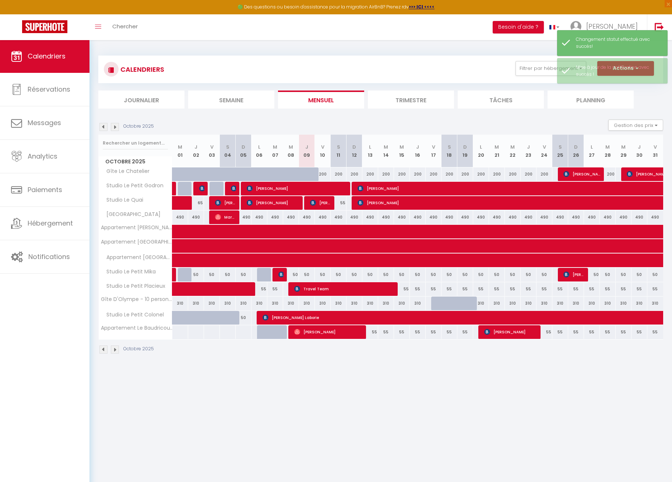
select select "1"
select select
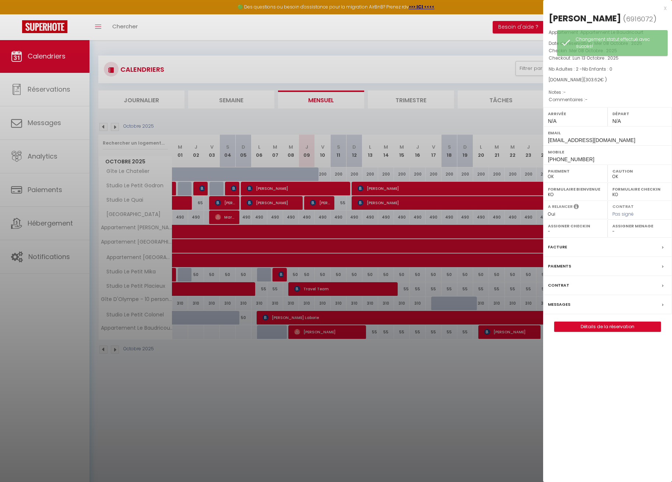
click at [558, 305] on label "Messages" at bounding box center [559, 305] width 22 height 8
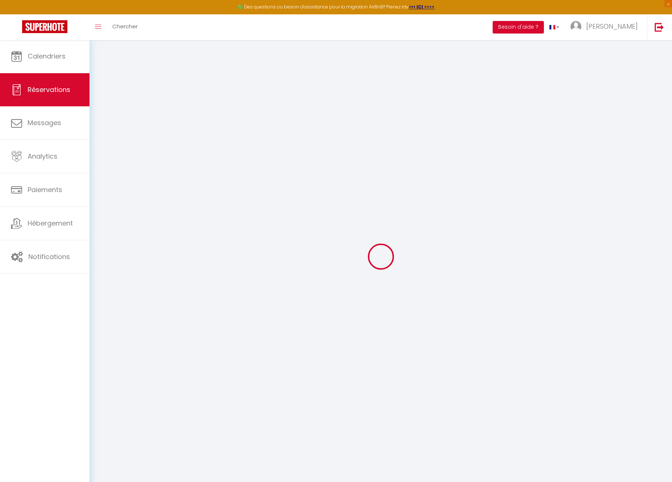
select select
checkbox input "false"
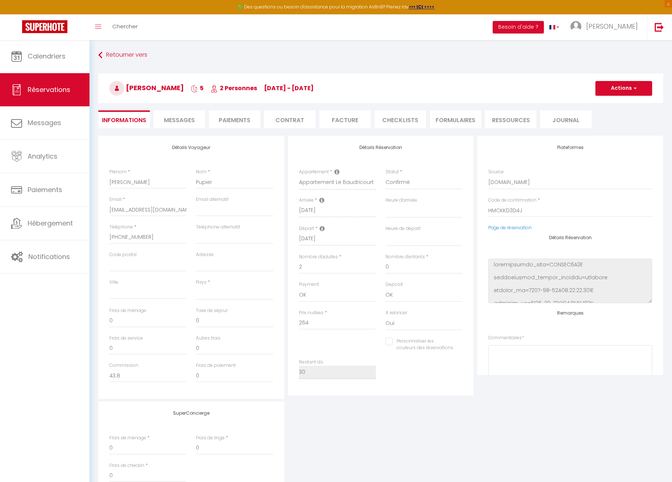
select select
checkbox input "false"
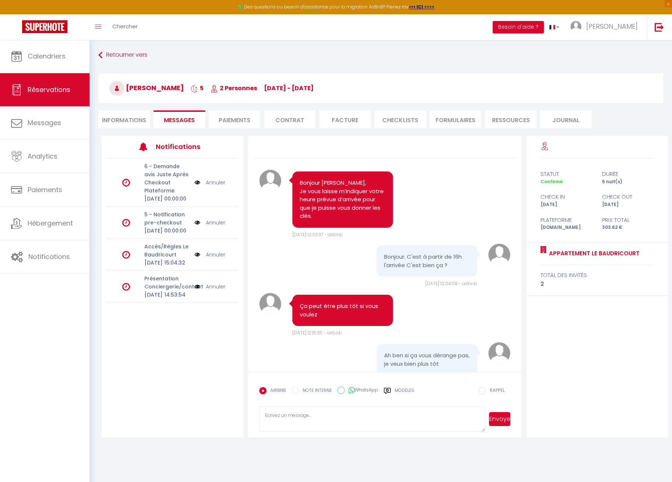
scroll to position [538, 0]
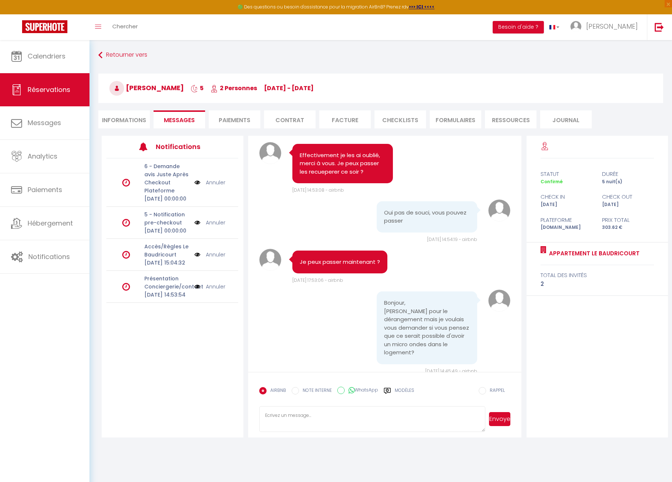
click at [217, 291] on link "Annuler" at bounding box center [216, 287] width 20 height 8
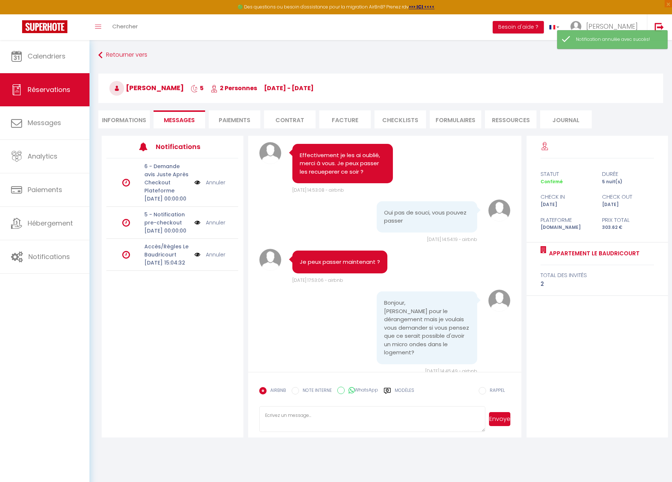
click at [215, 259] on link "Annuler" at bounding box center [216, 255] width 20 height 8
click at [284, 416] on textarea at bounding box center [372, 419] width 226 height 26
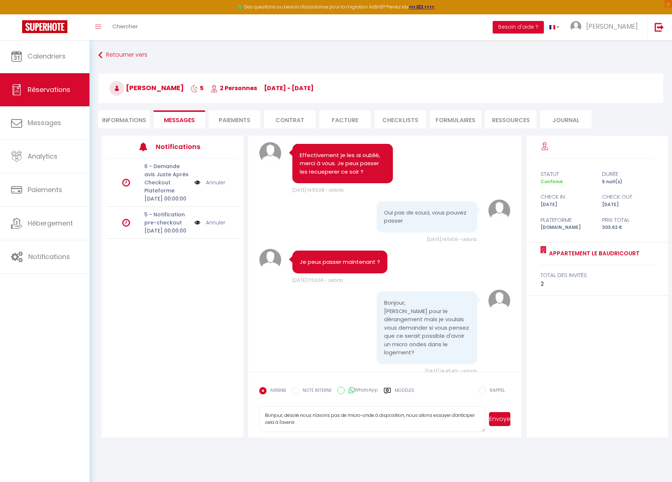
type textarea "Bonjour, désolé nous n'avons pas de micro-onde à disposition, nous allons essay…"
click at [498, 420] on button "Envoyer" at bounding box center [499, 419] width 21 height 14
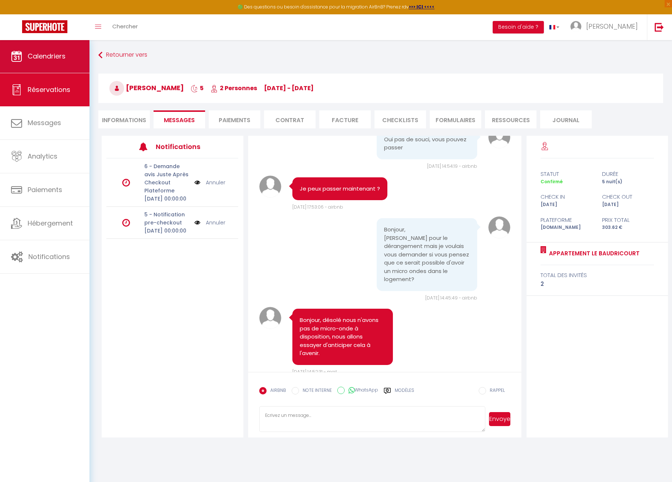
scroll to position [610, 0]
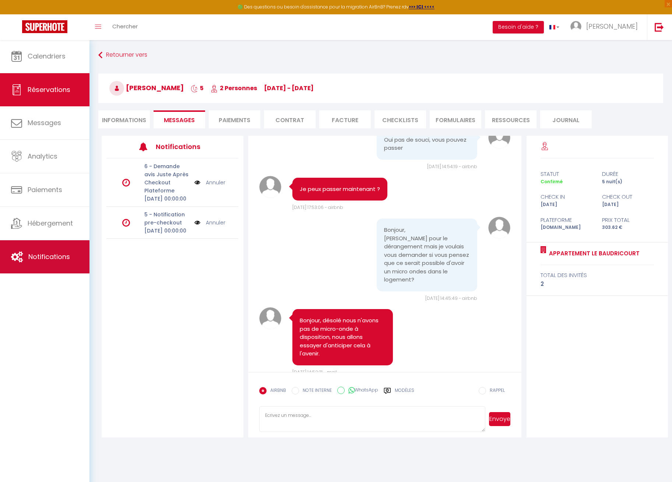
click at [64, 257] on span "Notifications" at bounding box center [49, 256] width 42 height 9
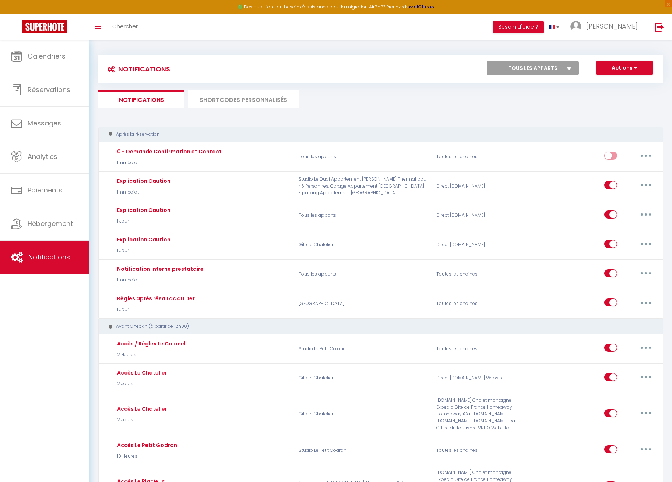
scroll to position [1, 0]
select select "78356"
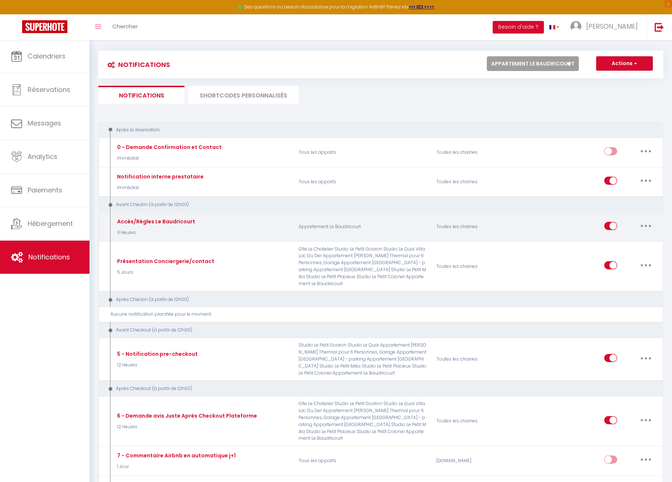
click at [642, 229] on button "button" at bounding box center [645, 226] width 21 height 12
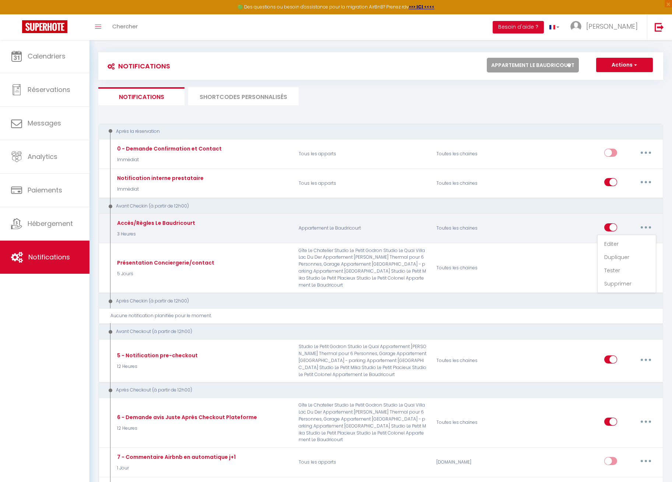
click at [635, 240] on link "Editer" at bounding box center [626, 244] width 54 height 13
type input "Accès/Règles Le Baudricourt"
select select "3 Heures"
select select "if_booking_is_paid"
checkbox input "true"
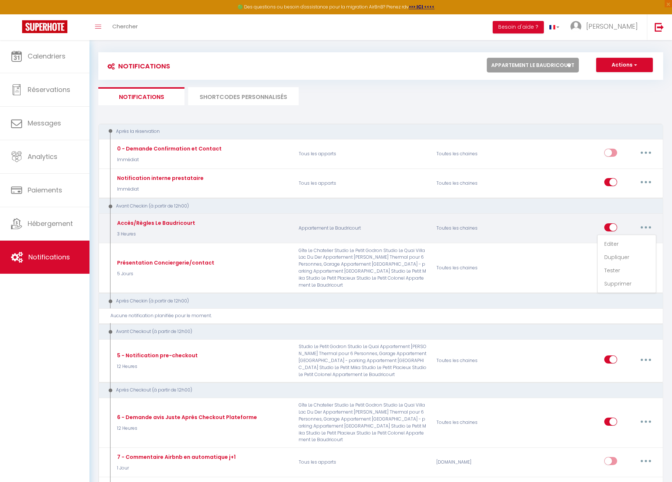
checkbox input "false"
radio input "true"
type input "[GUEST:FIRST_NAME], avant votre arrivée !"
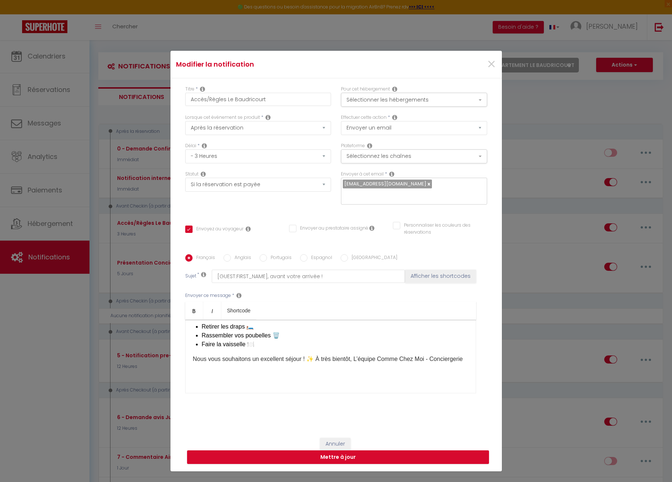
scroll to position [229, 0]
click at [351, 456] on button "Mettre à jour" at bounding box center [338, 458] width 302 height 14
checkbox input "true"
checkbox input "false"
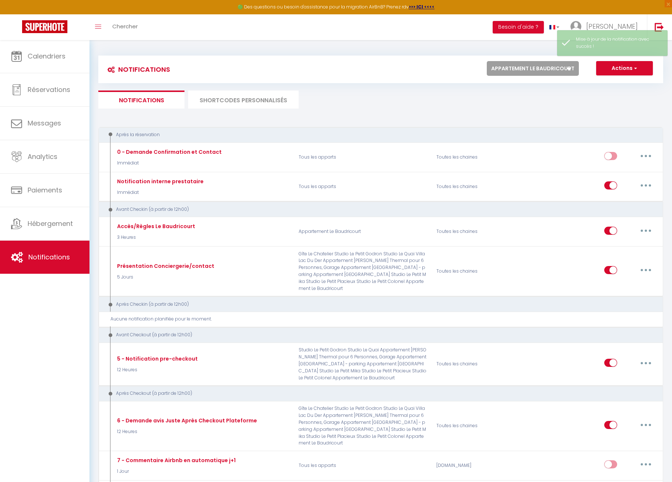
scroll to position [0, 0]
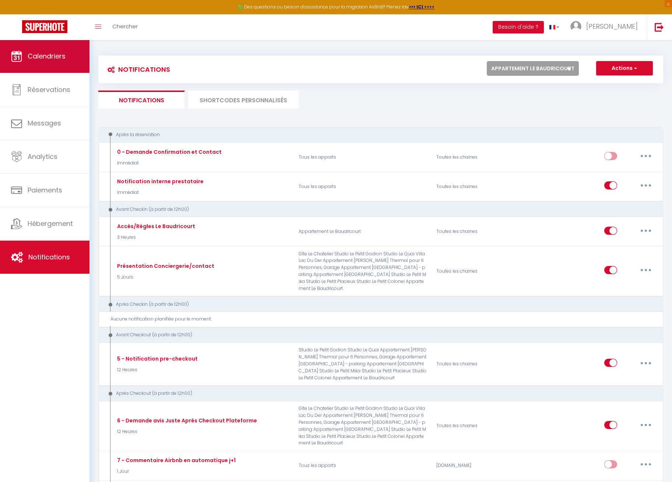
click at [28, 49] on link "Calendriers" at bounding box center [44, 56] width 89 height 33
